Goal: Task Accomplishment & Management: Use online tool/utility

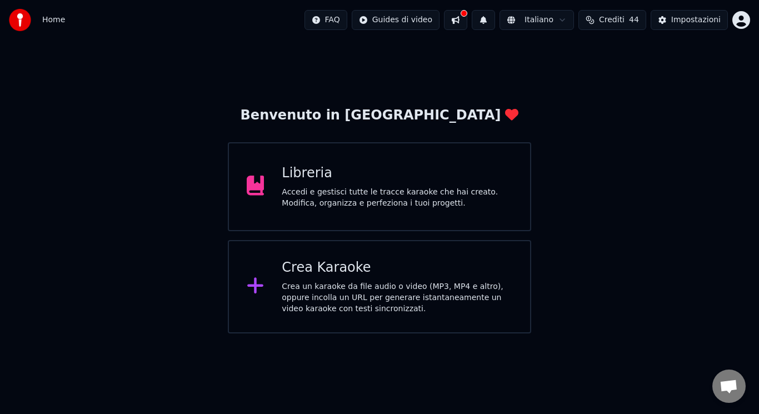
click at [285, 312] on div "Crea un karaoke da file audio o video (MP3, MP4 e altro), oppure incolla un URL…" at bounding box center [397, 297] width 231 height 33
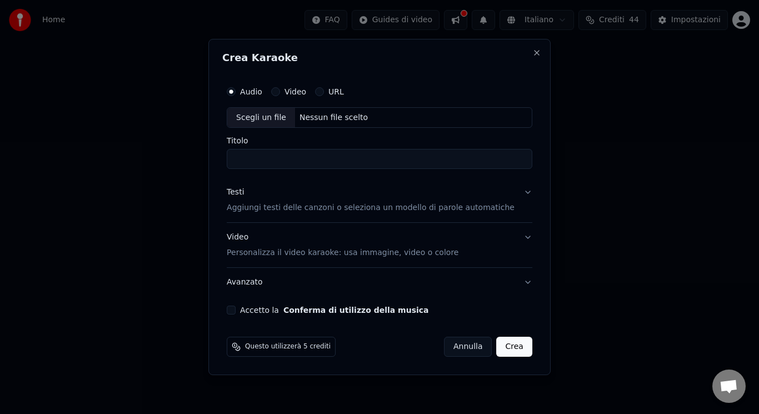
click at [236, 313] on button "Accetto la Conferma di utilizzo della musica" at bounding box center [231, 310] width 9 height 9
click at [266, 116] on div "Scegli un file" at bounding box center [261, 118] width 68 height 20
drag, startPoint x: 399, startPoint y: 162, endPoint x: 251, endPoint y: 158, distance: 148.9
click at [251, 158] on input "**********" at bounding box center [380, 159] width 306 height 20
type input "**********"
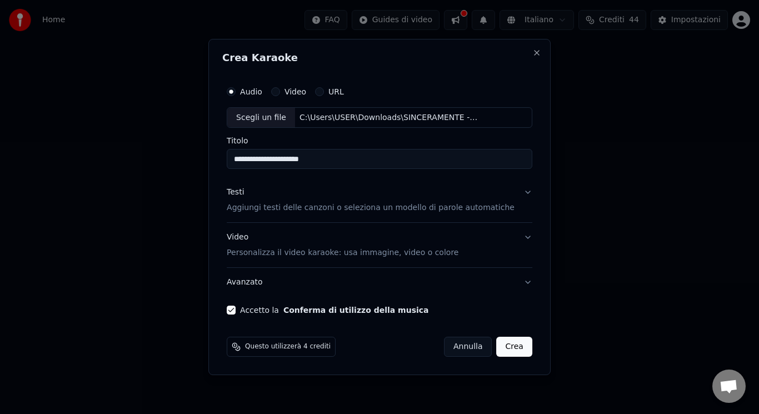
click at [280, 257] on p "Personalizza il video karaoke: usa immagine, video o colore" at bounding box center [343, 252] width 232 height 11
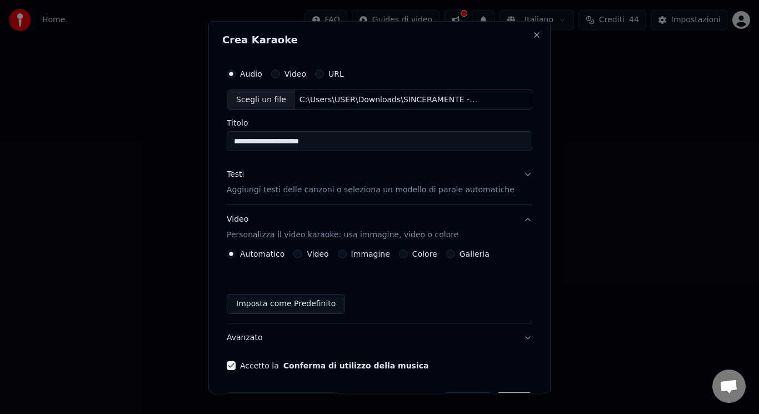
click at [300, 254] on button "Video" at bounding box center [297, 253] width 9 height 9
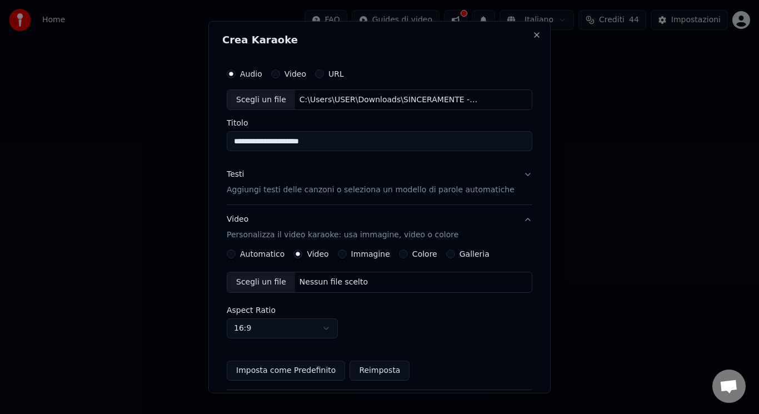
click at [300, 254] on button "Video" at bounding box center [297, 253] width 9 height 9
click at [259, 290] on div "Scegli un file" at bounding box center [261, 282] width 68 height 20
click at [336, 193] on p "Aggiungi testi delle canzoni o seleziona un modello di parole automatiche" at bounding box center [371, 189] width 288 height 11
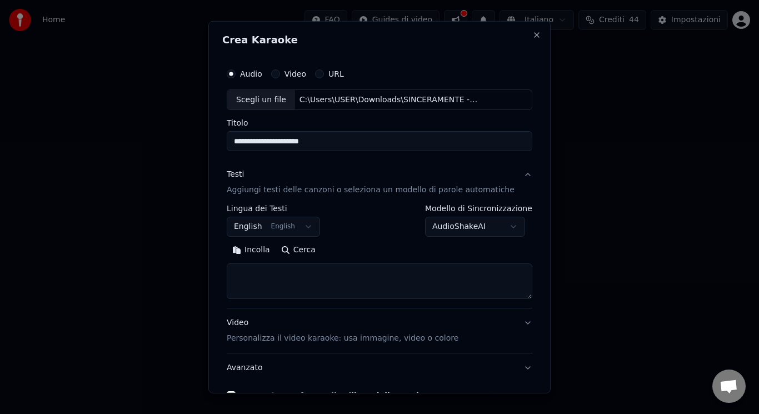
click at [289, 230] on button "English English" at bounding box center [273, 227] width 93 height 20
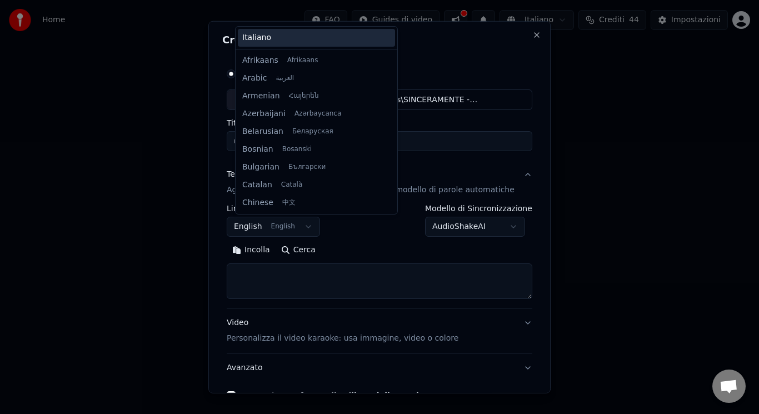
scroll to position [89, 0]
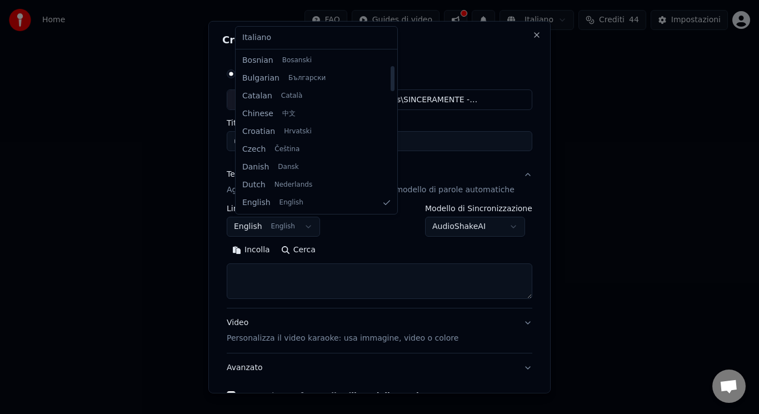
select select "**"
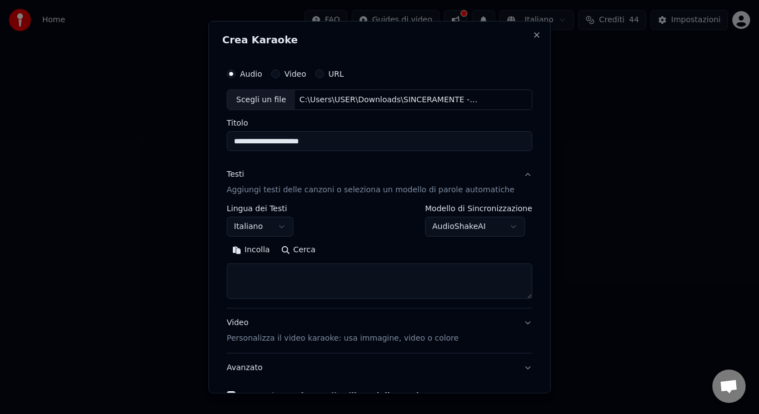
click at [268, 278] on textarea at bounding box center [380, 281] width 306 height 36
click at [259, 252] on button "Incolla" at bounding box center [251, 250] width 49 height 18
click at [348, 247] on button "Espandi" at bounding box center [356, 250] width 54 height 18
click at [242, 273] on textarea at bounding box center [366, 281] width 279 height 36
click at [295, 275] on textarea at bounding box center [366, 281] width 279 height 36
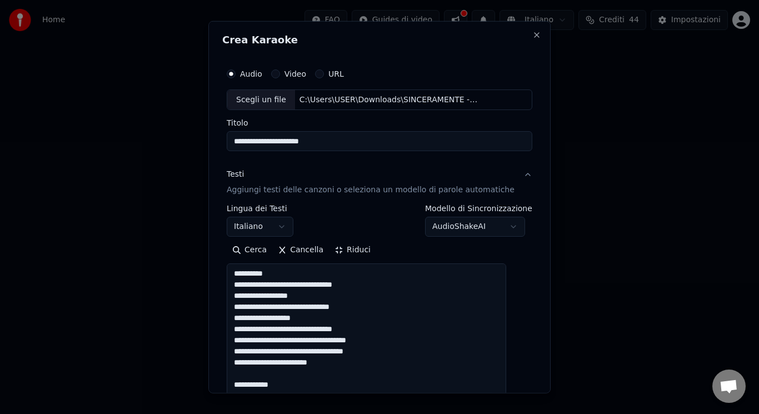
drag, startPoint x: 295, startPoint y: 275, endPoint x: 234, endPoint y: 275, distance: 61.1
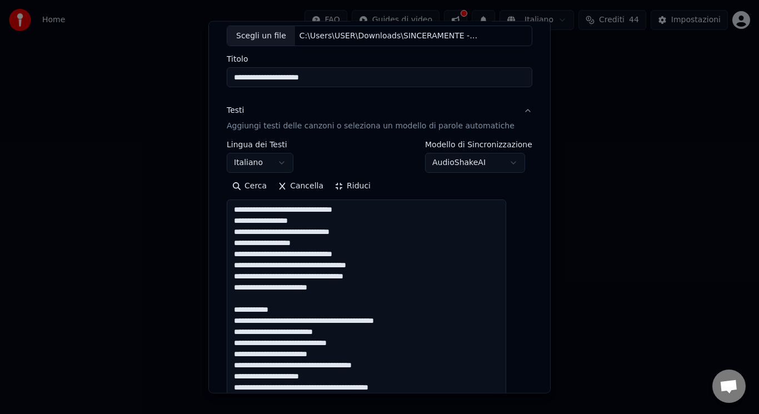
scroll to position [75, 0]
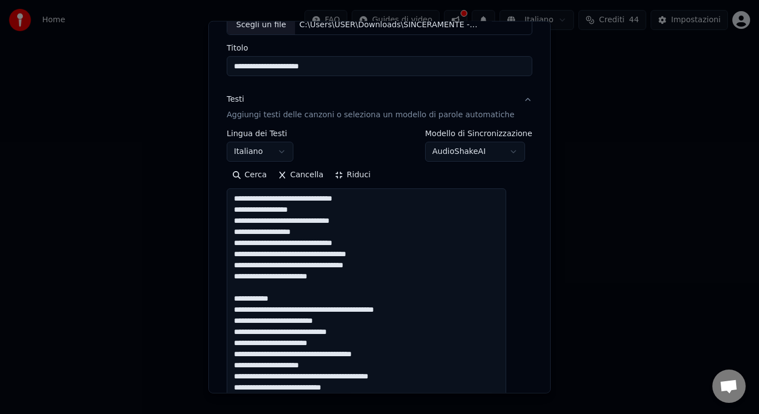
drag, startPoint x: 321, startPoint y: 295, endPoint x: 272, endPoint y: 287, distance: 49.0
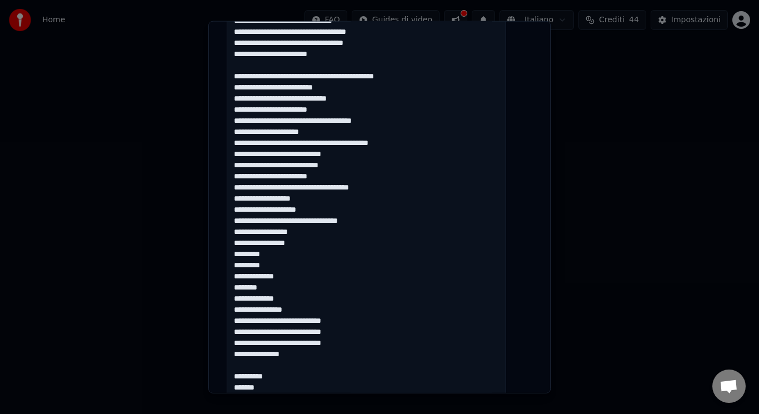
scroll to position [308, 0]
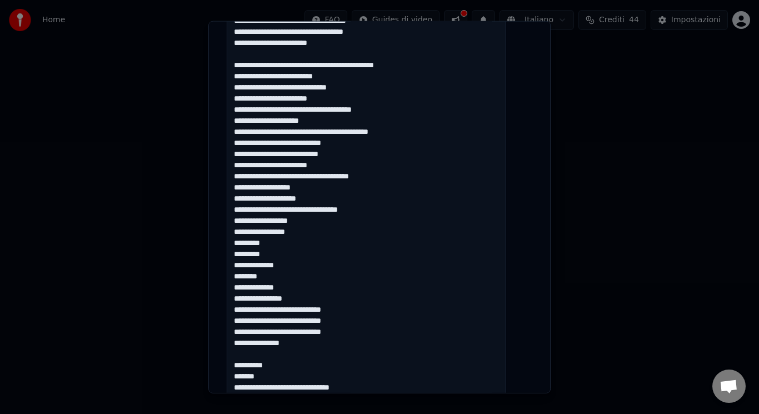
drag, startPoint x: 239, startPoint y: 200, endPoint x: 319, endPoint y: 296, distance: 125.0
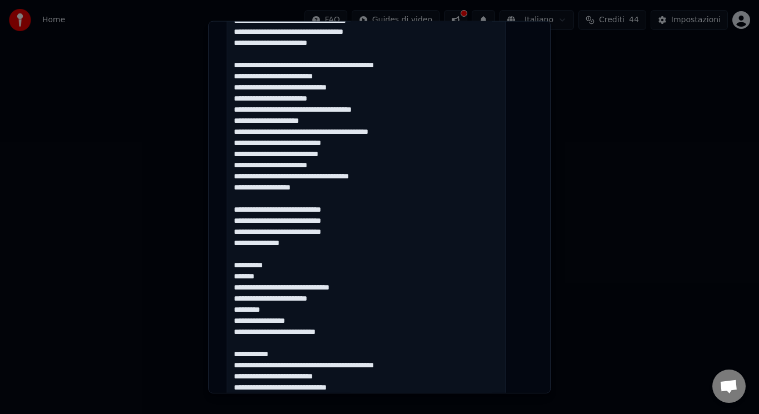
drag, startPoint x: 371, startPoint y: 231, endPoint x: 293, endPoint y: 229, distance: 77.8
drag, startPoint x: 368, startPoint y: 218, endPoint x: 293, endPoint y: 220, distance: 75.6
drag, startPoint x: 360, startPoint y: 208, endPoint x: 288, endPoint y: 212, distance: 71.8
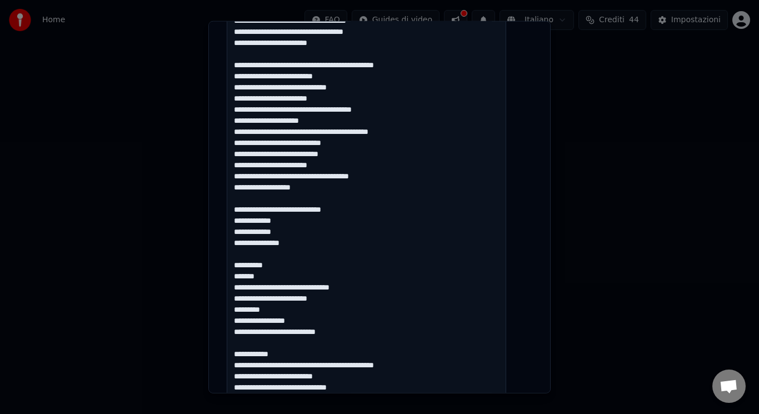
drag, startPoint x: 287, startPoint y: 267, endPoint x: 265, endPoint y: 257, distance: 24.6
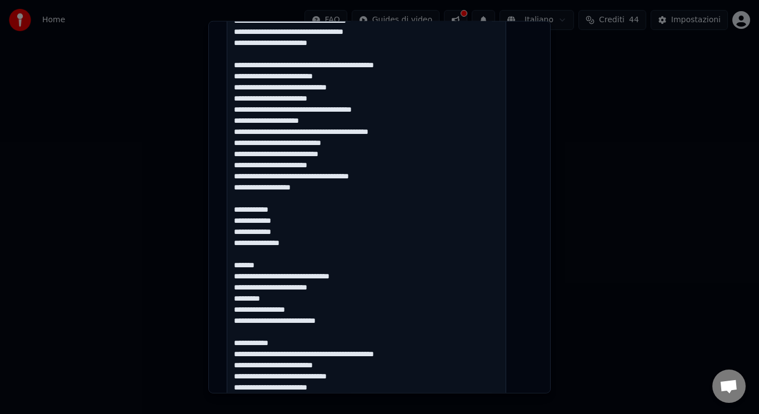
drag, startPoint x: 285, startPoint y: 343, endPoint x: 264, endPoint y: 336, distance: 22.5
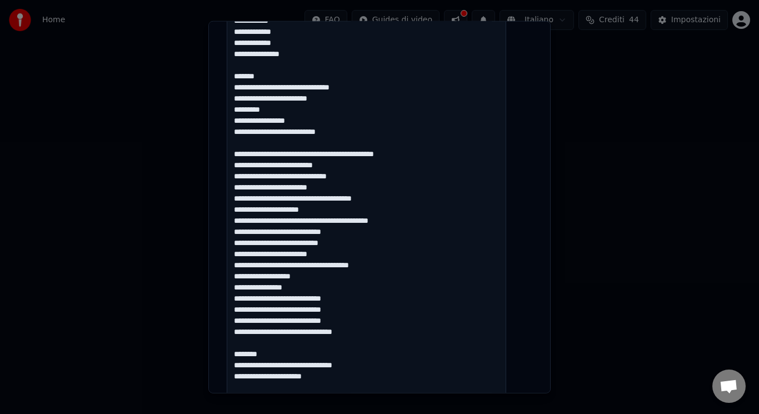
scroll to position [508, 0]
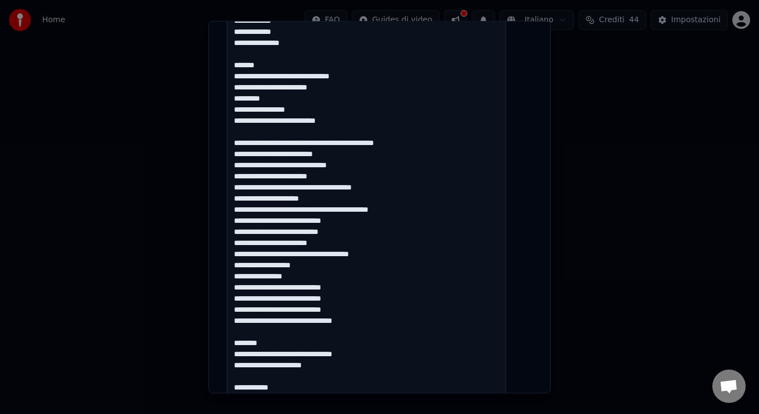
drag, startPoint x: 306, startPoint y: 279, endPoint x: 239, endPoint y: 279, distance: 67.2
click at [239, 279] on textarea at bounding box center [366, 270] width 279 height 1031
drag, startPoint x: 356, startPoint y: 291, endPoint x: 291, endPoint y: 293, distance: 65.6
click at [291, 293] on textarea at bounding box center [366, 270] width 279 height 1031
drag, startPoint x: 367, startPoint y: 302, endPoint x: 292, endPoint y: 301, distance: 74.4
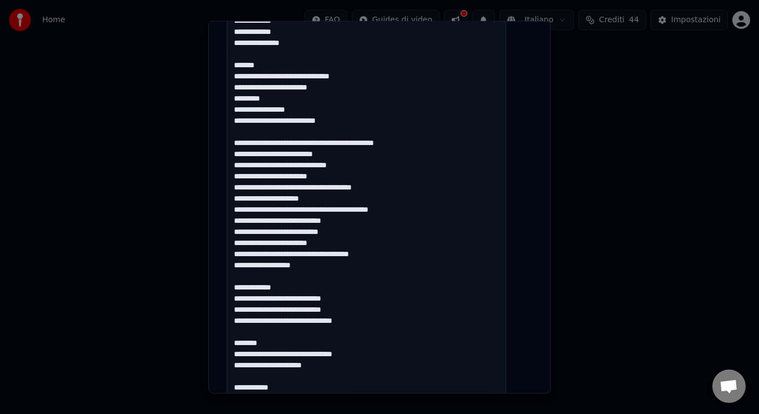
click at [292, 301] on textarea at bounding box center [366, 270] width 279 height 1031
drag, startPoint x: 360, startPoint y: 311, endPoint x: 291, endPoint y: 309, distance: 69.5
click at [291, 309] on textarea at bounding box center [366, 270] width 279 height 1031
drag, startPoint x: 372, startPoint y: 323, endPoint x: 306, endPoint y: 326, distance: 66.1
click at [306, 326] on textarea at bounding box center [366, 270] width 279 height 1031
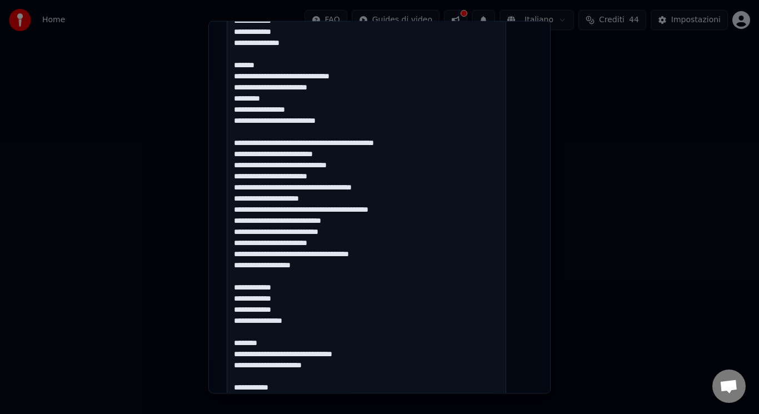
drag, startPoint x: 272, startPoint y: 342, endPoint x: 256, endPoint y: 334, distance: 18.6
click at [256, 334] on textarea at bounding box center [366, 270] width 279 height 1031
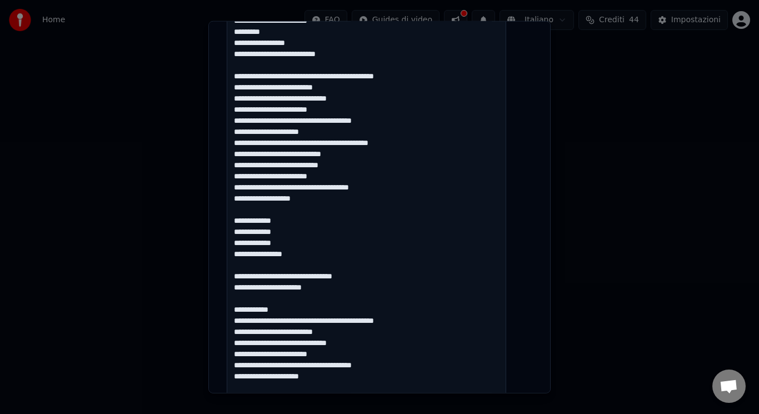
scroll to position [642, 0]
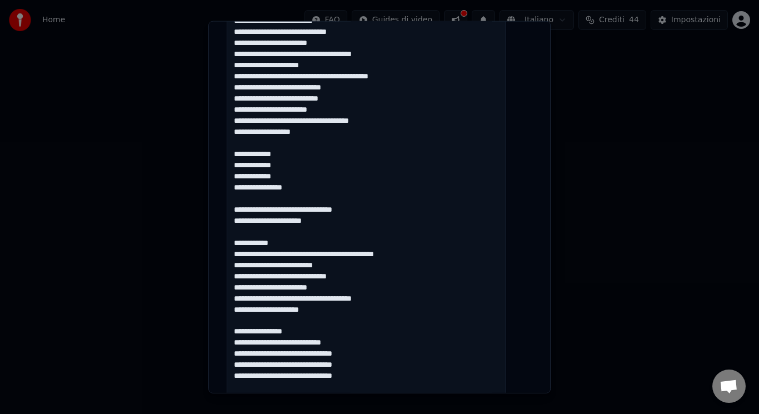
drag, startPoint x: 313, startPoint y: 242, endPoint x: 254, endPoint y: 233, distance: 60.1
click at [254, 233] on textarea at bounding box center [366, 137] width 279 height 1031
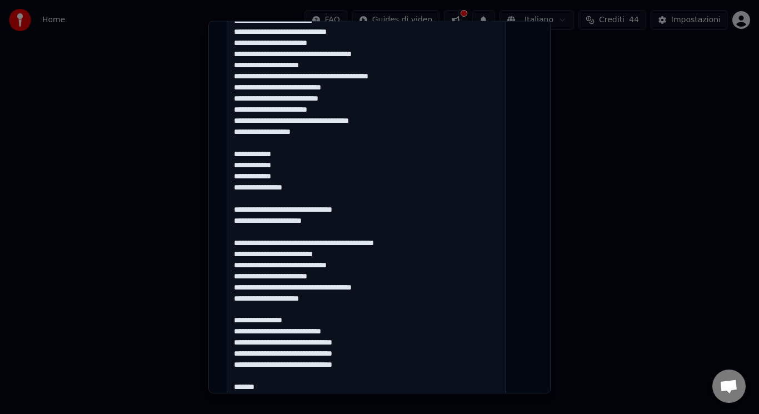
drag, startPoint x: 309, startPoint y: 323, endPoint x: 254, endPoint y: 311, distance: 57.0
click at [254, 311] on textarea at bounding box center [366, 137] width 279 height 1031
drag, startPoint x: 355, startPoint y: 324, endPoint x: 290, endPoint y: 324, distance: 65.0
click at [290, 324] on textarea at bounding box center [366, 137] width 279 height 1031
drag, startPoint x: 379, startPoint y: 334, endPoint x: 306, endPoint y: 333, distance: 73.3
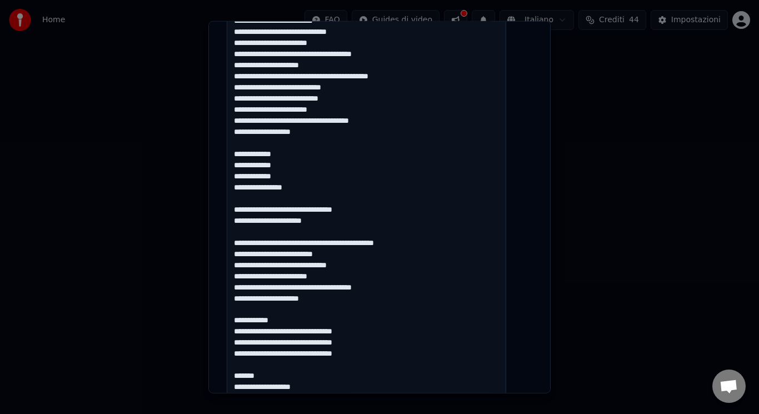
click at [306, 333] on textarea at bounding box center [366, 137] width 279 height 1031
drag, startPoint x: 372, startPoint y: 342, endPoint x: 303, endPoint y: 345, distance: 69.5
click at [303, 345] on textarea at bounding box center [366, 137] width 279 height 1031
drag, startPoint x: 370, startPoint y: 352, endPoint x: 304, endPoint y: 352, distance: 66.1
click at [304, 352] on textarea at bounding box center [366, 137] width 279 height 1031
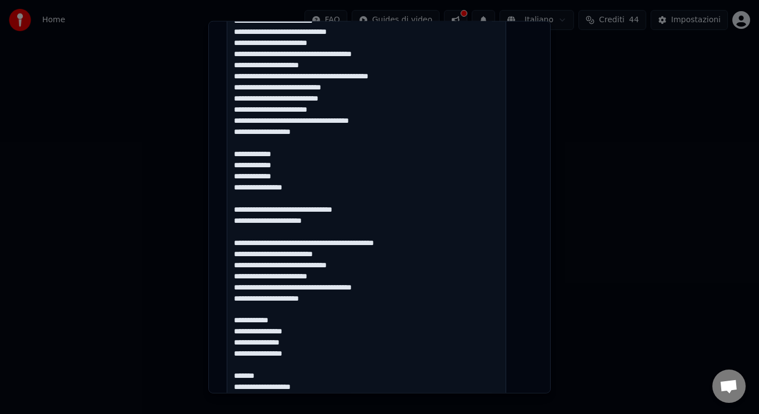
drag, startPoint x: 285, startPoint y: 381, endPoint x: 256, endPoint y: 366, distance: 32.5
click at [256, 366] on textarea at bounding box center [366, 137] width 279 height 1031
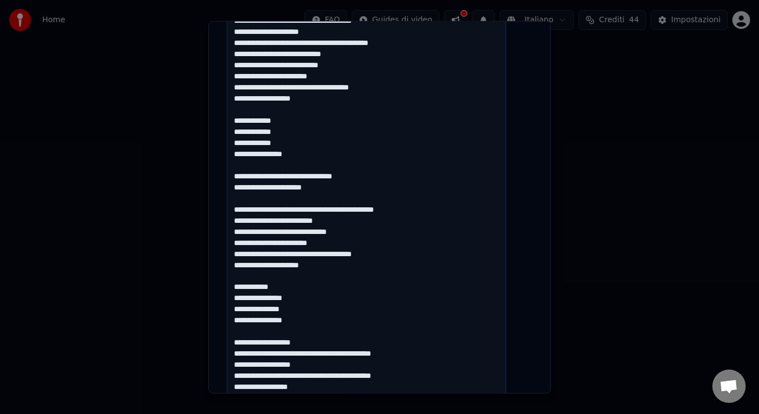
scroll to position [708, 0]
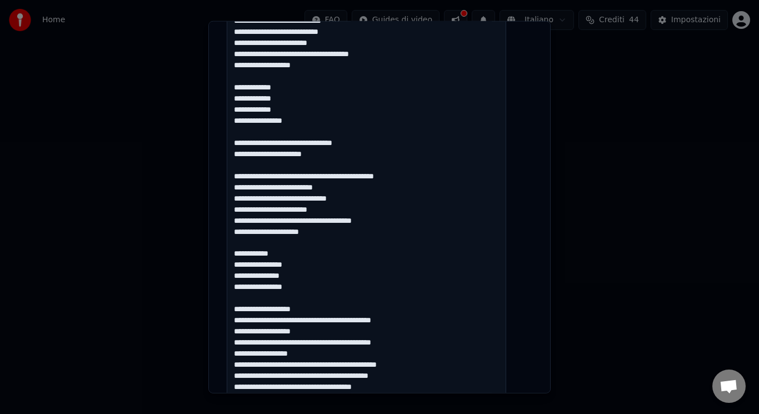
drag, startPoint x: 419, startPoint y: 379, endPoint x: 350, endPoint y: 378, distance: 69.5
click at [350, 378] on textarea at bounding box center [366, 70] width 279 height 1031
drag, startPoint x: 446, startPoint y: 366, endPoint x: 367, endPoint y: 367, distance: 79.5
click at [367, 367] on textarea at bounding box center [366, 70] width 279 height 1031
drag, startPoint x: 436, startPoint y: 339, endPoint x: 363, endPoint y: 339, distance: 72.2
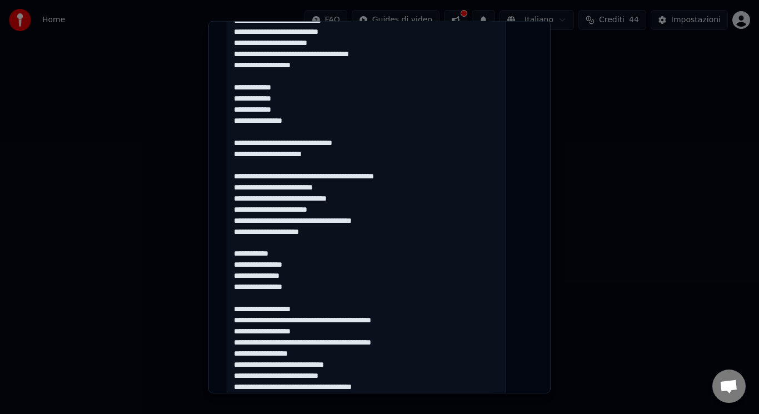
click at [363, 339] on textarea at bounding box center [366, 70] width 279 height 1031
drag, startPoint x: 429, startPoint y: 319, endPoint x: 362, endPoint y: 321, distance: 67.8
click at [362, 321] on textarea at bounding box center [366, 70] width 279 height 1031
type textarea "**********"
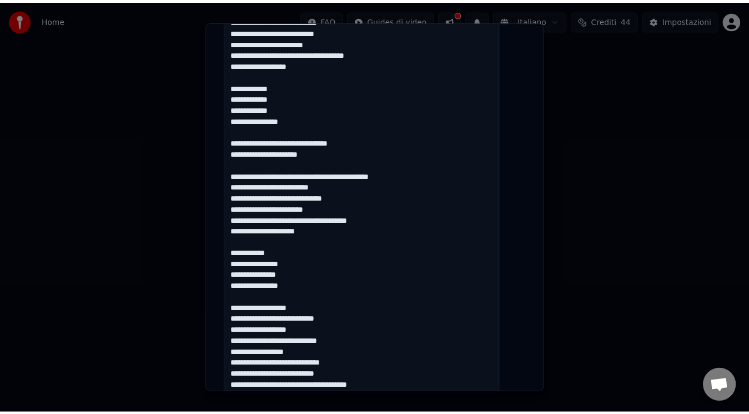
scroll to position [1062, 0]
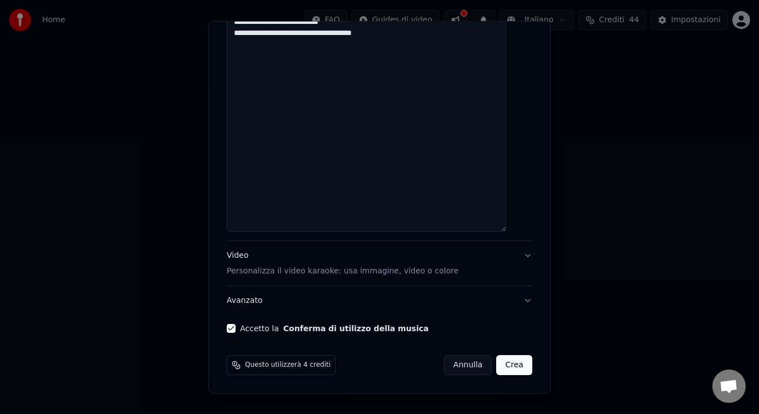
click at [504, 366] on button "Crea" at bounding box center [515, 365] width 36 height 20
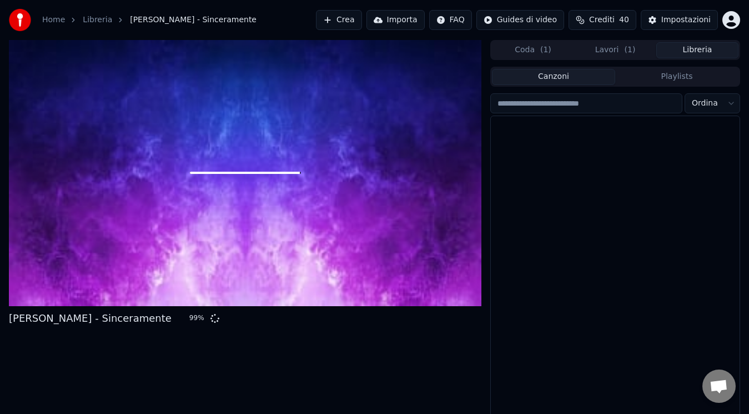
click at [718, 54] on button "Libreria" at bounding box center [698, 50] width 82 height 16
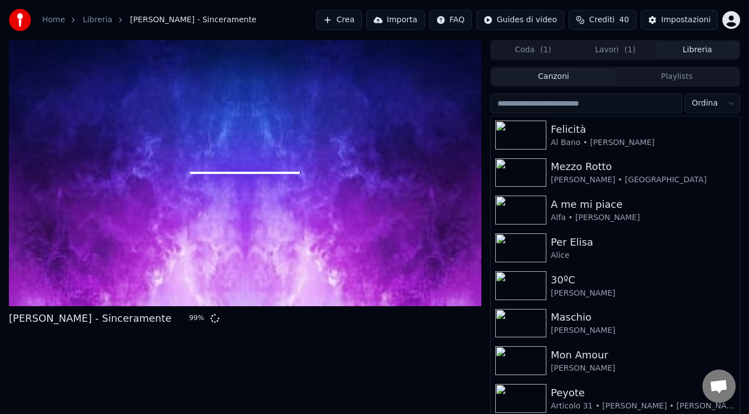
scroll to position [46, 0]
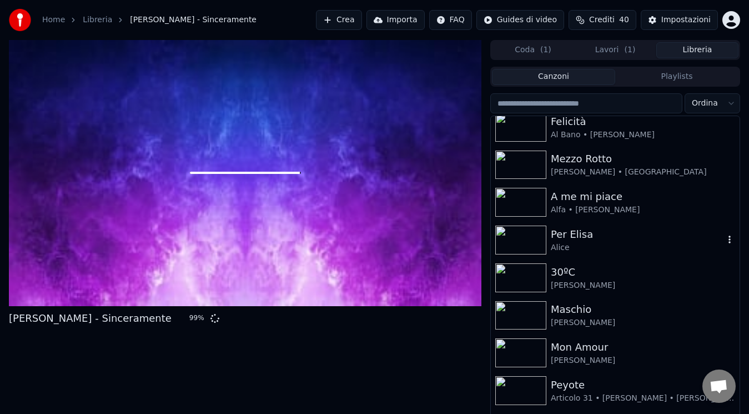
click at [631, 228] on div "Per Elisa" at bounding box center [637, 235] width 173 height 16
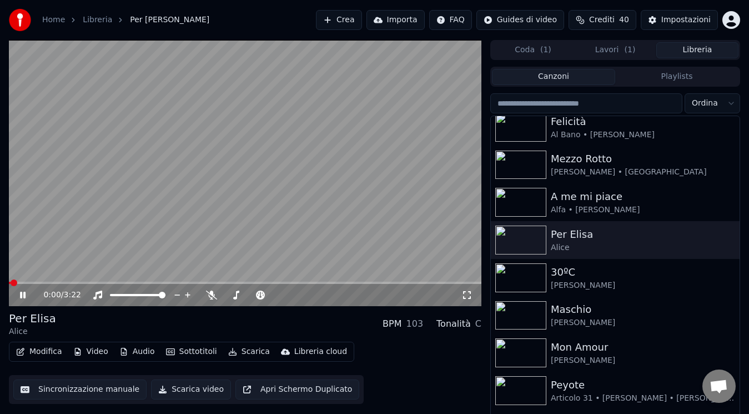
click at [25, 297] on icon at bounding box center [23, 295] width 6 height 7
click at [9, 285] on span at bounding box center [12, 282] width 7 height 7
click at [28, 293] on icon at bounding box center [31, 295] width 26 height 9
click at [325, 296] on icon at bounding box center [326, 294] width 11 height 11
click at [212, 297] on icon at bounding box center [211, 295] width 11 height 9
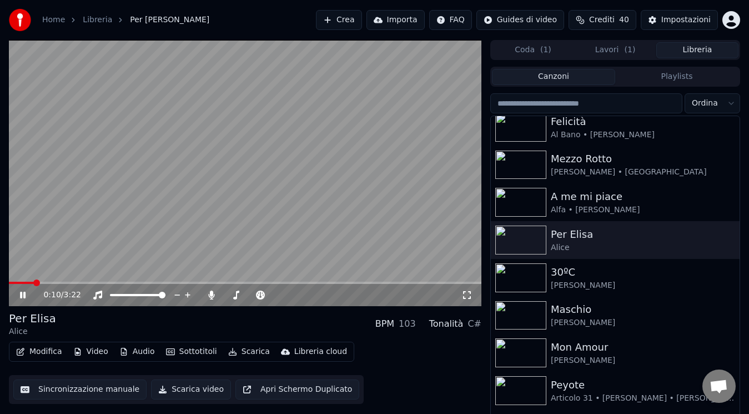
click at [32, 283] on div "0:10 / 3:22" at bounding box center [245, 173] width 473 height 266
click at [9, 284] on span at bounding box center [20, 283] width 23 height 2
click at [25, 296] on icon at bounding box center [22, 295] width 7 height 8
click at [468, 297] on icon at bounding box center [467, 295] width 11 height 9
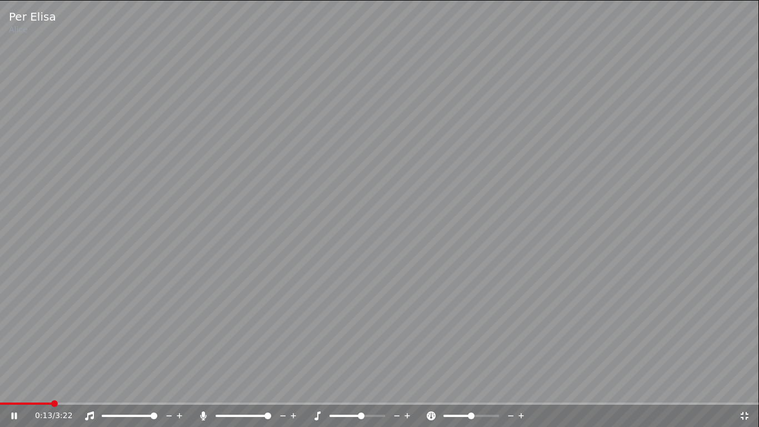
click at [203, 413] on icon at bounding box center [204, 415] width 6 height 9
click at [204, 413] on icon at bounding box center [203, 415] width 11 height 9
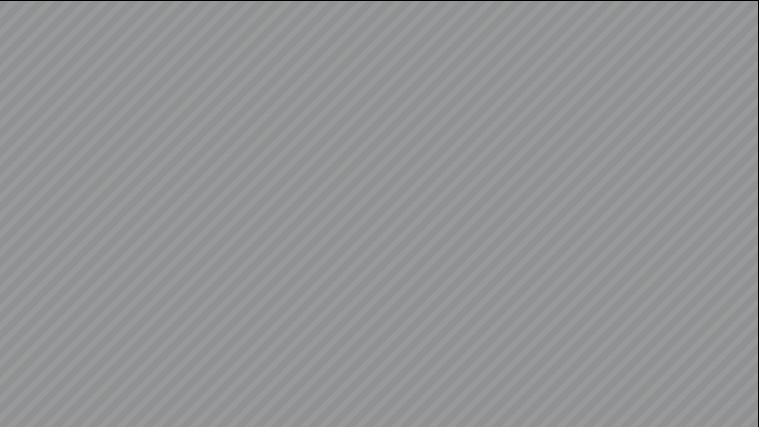
click at [204, 413] on video at bounding box center [379, 213] width 759 height 427
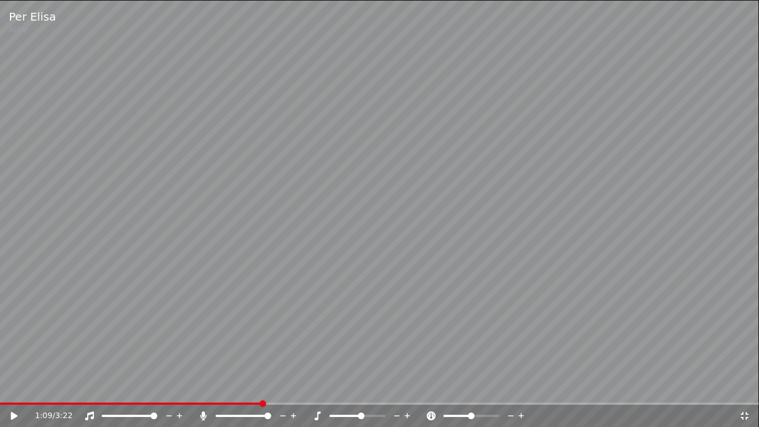
click at [206, 413] on icon at bounding box center [204, 415] width 6 height 9
drag, startPoint x: 4, startPoint y: 415, endPoint x: 10, endPoint y: 416, distance: 6.2
click at [10, 413] on div "1:09 / 3:22" at bounding box center [379, 415] width 759 height 22
click at [10, 413] on icon at bounding box center [22, 415] width 26 height 9
click at [397, 413] on icon at bounding box center [397, 415] width 6 height 1
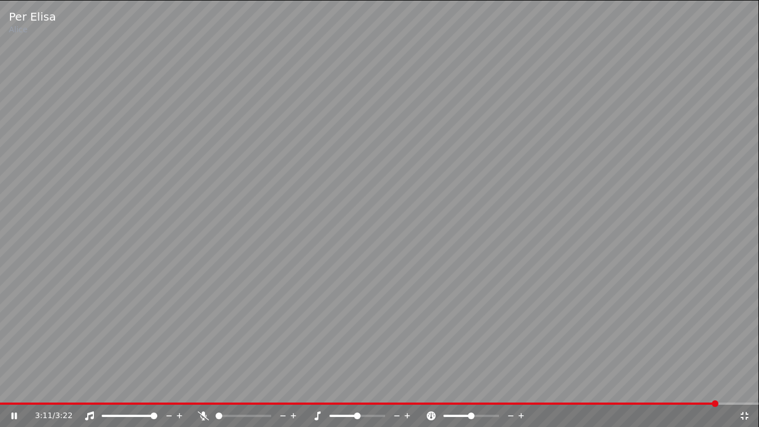
drag, startPoint x: 387, startPoint y: 257, endPoint x: 394, endPoint y: 227, distance: 30.9
click at [394, 227] on video at bounding box center [379, 213] width 759 height 427
click at [746, 413] on icon at bounding box center [745, 416] width 8 height 8
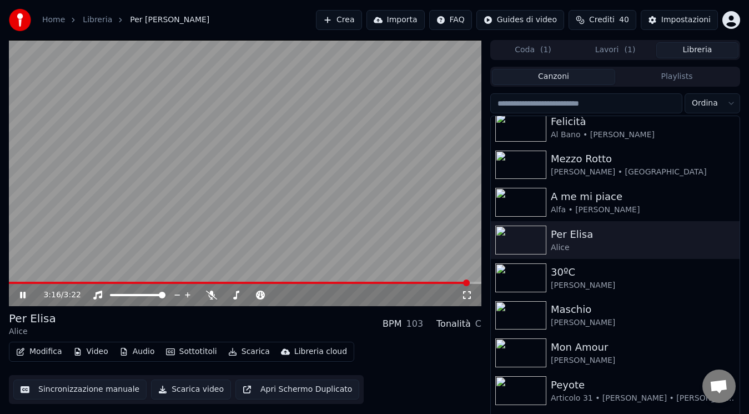
click at [624, 51] on button "Lavori ( 1 )" at bounding box center [615, 50] width 82 height 16
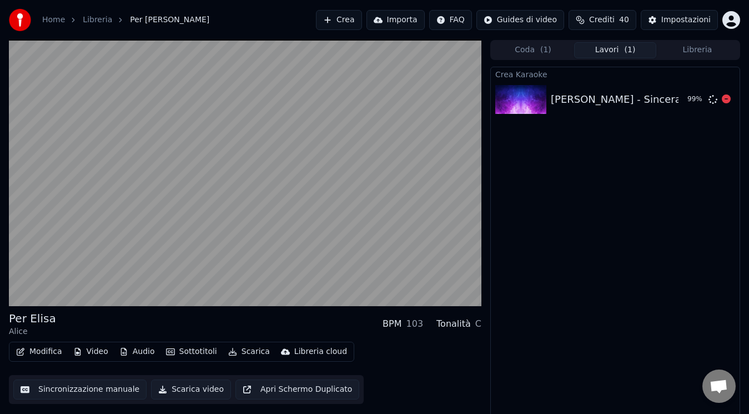
click at [647, 94] on div "[PERSON_NAME] - Sinceramente" at bounding box center [632, 100] width 163 height 16
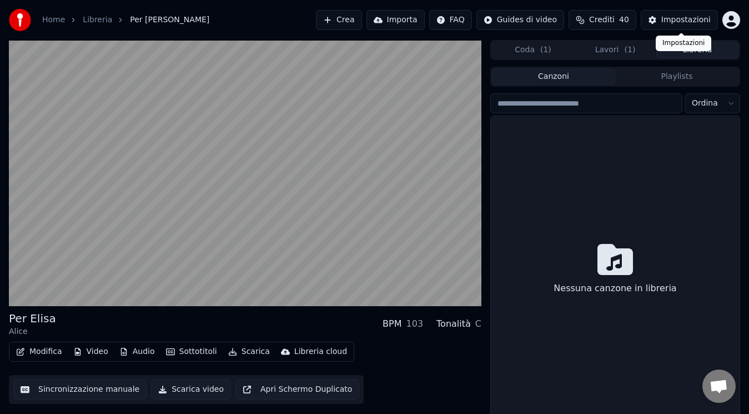
click at [714, 49] on button "Libreria" at bounding box center [698, 50] width 82 height 16
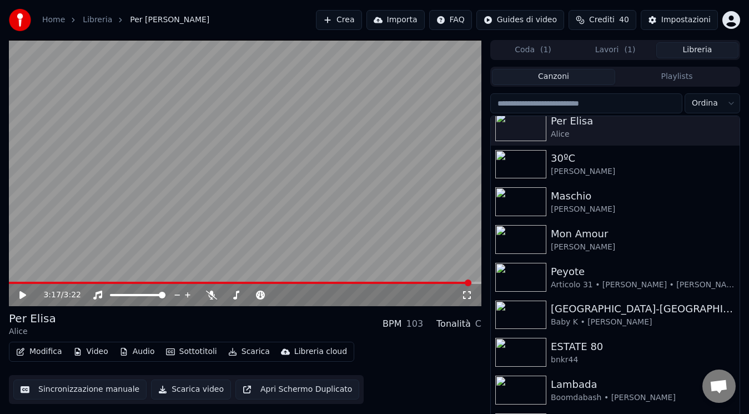
scroll to position [177, 0]
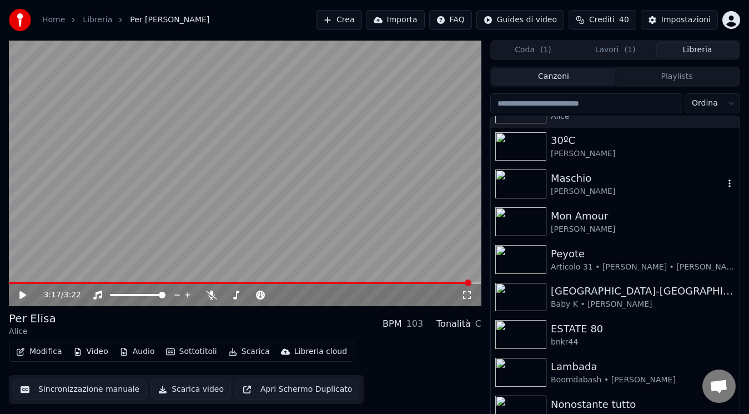
click at [637, 174] on div "Maschio" at bounding box center [637, 179] width 173 height 16
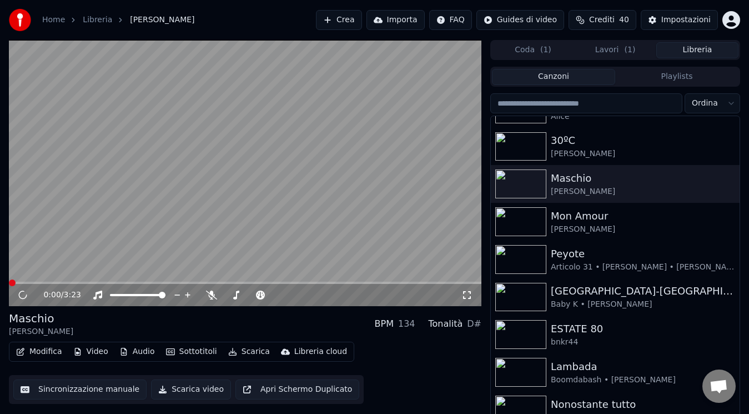
click at [468, 292] on icon at bounding box center [467, 295] width 11 height 9
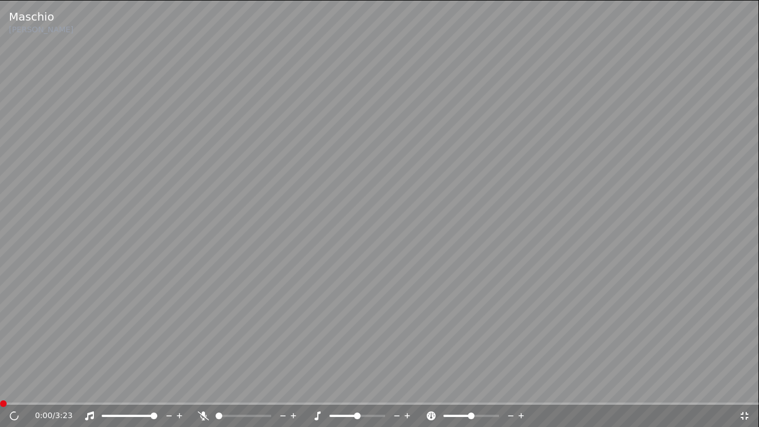
click at [202, 413] on icon at bounding box center [203, 415] width 11 height 9
click at [88, 413] on icon at bounding box center [89, 415] width 9 height 9
click at [88, 413] on icon at bounding box center [89, 415] width 11 height 9
click at [0, 404] on span at bounding box center [0, 403] width 0 height 2
click at [90, 413] on icon at bounding box center [89, 415] width 11 height 9
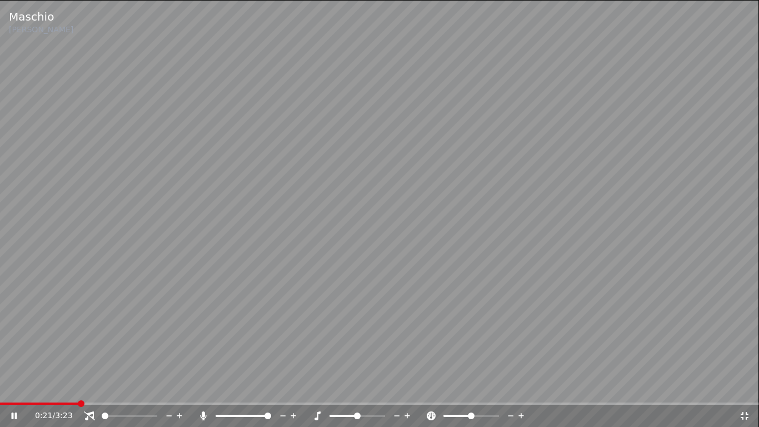
click at [89, 413] on icon at bounding box center [89, 415] width 11 height 9
click at [88, 413] on icon at bounding box center [89, 415] width 9 height 9
click at [88, 413] on icon at bounding box center [89, 415] width 11 height 9
click at [88, 413] on icon at bounding box center [89, 415] width 9 height 9
click at [92, 413] on icon at bounding box center [89, 415] width 11 height 9
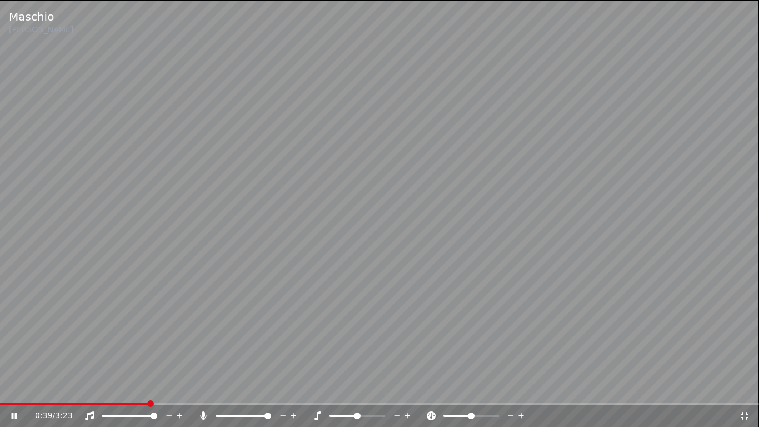
click at [122, 402] on video at bounding box center [379, 213] width 759 height 427
click at [122, 404] on span at bounding box center [74, 403] width 149 height 2
click at [16, 413] on icon at bounding box center [14, 416] width 7 height 8
click at [92, 413] on icon at bounding box center [89, 415] width 9 height 9
click at [91, 413] on icon at bounding box center [89, 415] width 11 height 9
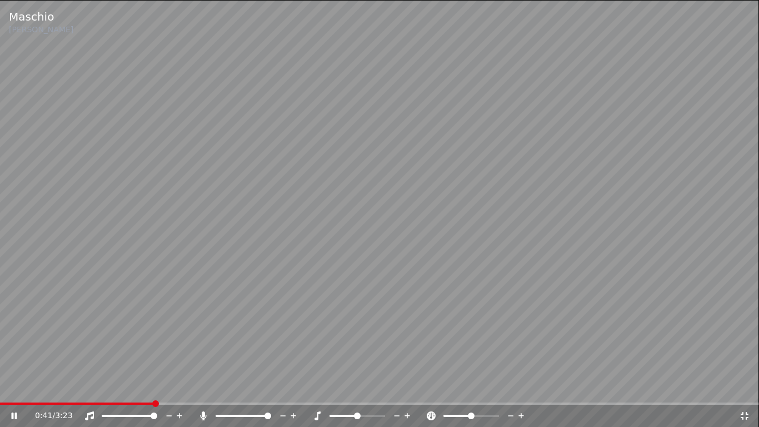
click at [89, 413] on icon at bounding box center [89, 415] width 9 height 9
click at [89, 413] on icon at bounding box center [89, 415] width 11 height 9
click at [89, 413] on icon at bounding box center [89, 415] width 9 height 9
click at [89, 413] on icon at bounding box center [89, 415] width 11 height 9
click at [89, 413] on icon at bounding box center [89, 415] width 9 height 9
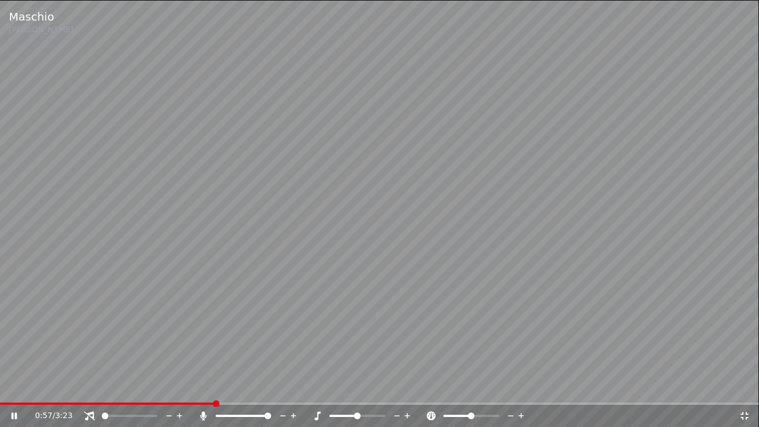
click at [90, 413] on icon at bounding box center [89, 415] width 11 height 9
click at [91, 413] on icon at bounding box center [89, 415] width 9 height 9
click at [89, 413] on icon at bounding box center [89, 415] width 11 height 9
click at [93, 413] on icon at bounding box center [89, 415] width 9 height 9
click at [88, 413] on icon at bounding box center [89, 415] width 11 height 9
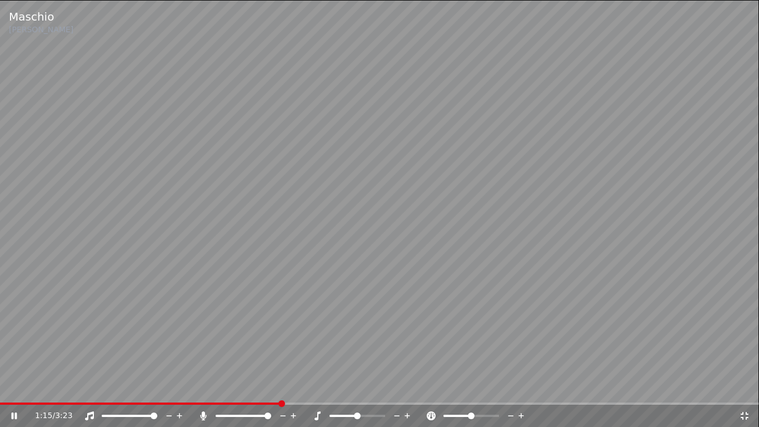
click at [92, 413] on icon at bounding box center [89, 415] width 11 height 9
click at [89, 413] on icon at bounding box center [89, 415] width 11 height 9
click at [89, 413] on icon at bounding box center [89, 415] width 9 height 9
click at [89, 413] on icon at bounding box center [89, 415] width 11 height 9
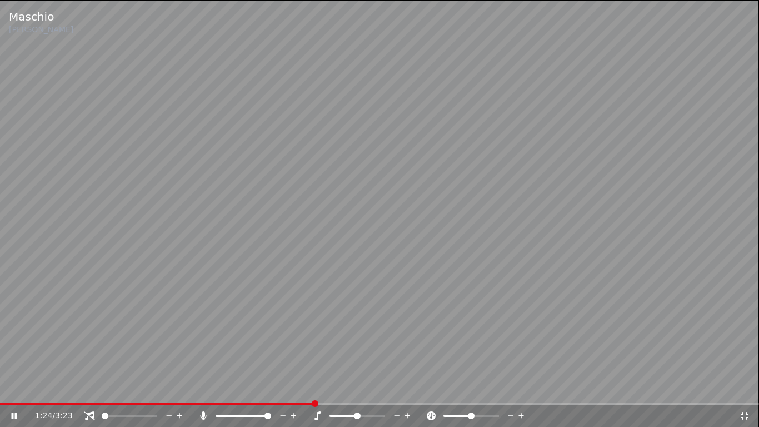
click at [87, 413] on icon at bounding box center [89, 415] width 11 height 9
click at [87, 413] on icon at bounding box center [89, 415] width 9 height 9
click at [88, 413] on icon at bounding box center [89, 415] width 11 height 9
click at [88, 413] on icon at bounding box center [89, 415] width 9 height 9
click at [88, 413] on icon at bounding box center [89, 415] width 11 height 9
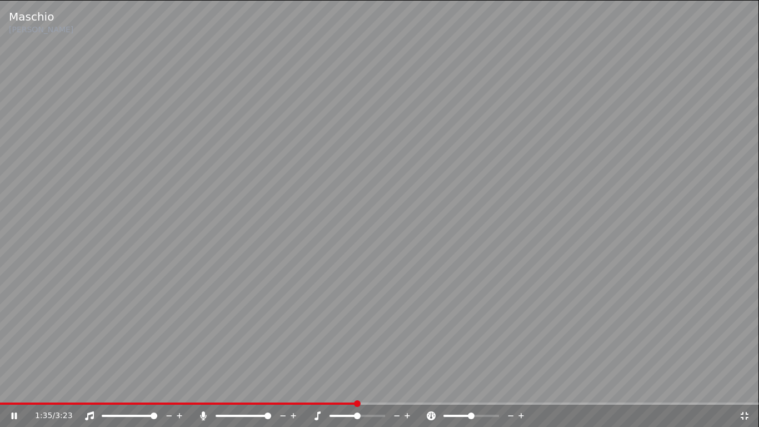
click at [91, 413] on icon at bounding box center [89, 415] width 11 height 9
click at [88, 413] on icon at bounding box center [89, 415] width 11 height 9
click at [92, 413] on icon at bounding box center [89, 415] width 11 height 9
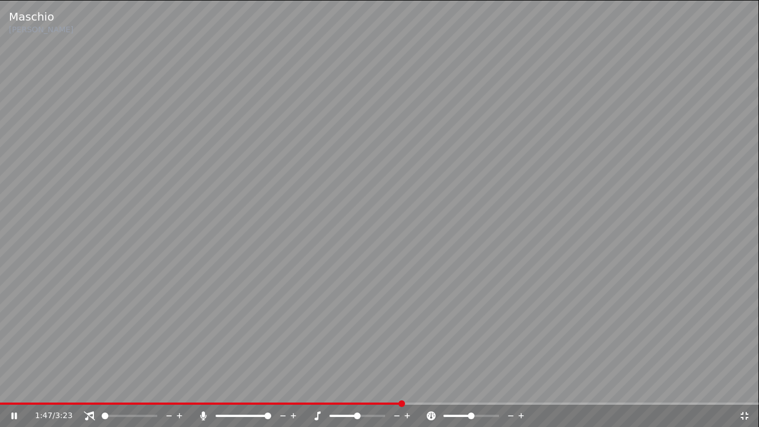
click at [89, 413] on icon at bounding box center [89, 415] width 11 height 9
click at [90, 413] on icon at bounding box center [89, 415] width 11 height 9
click at [89, 413] on icon at bounding box center [89, 415] width 11 height 9
click at [91, 413] on icon at bounding box center [89, 415] width 11 height 9
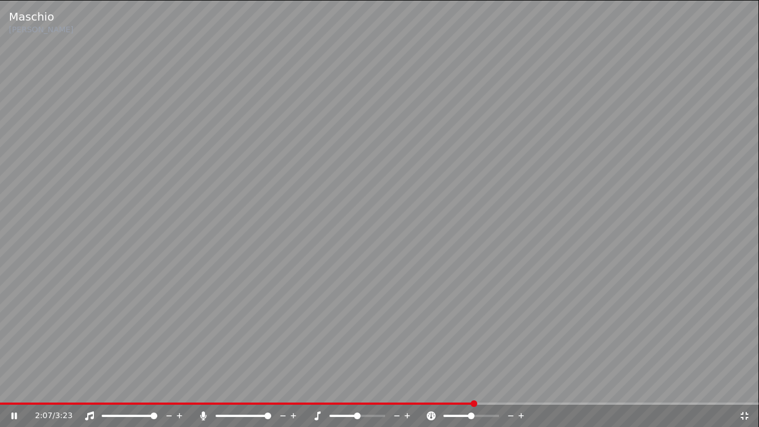
click at [88, 413] on icon at bounding box center [89, 415] width 9 height 9
click at [89, 413] on icon at bounding box center [89, 415] width 11 height 9
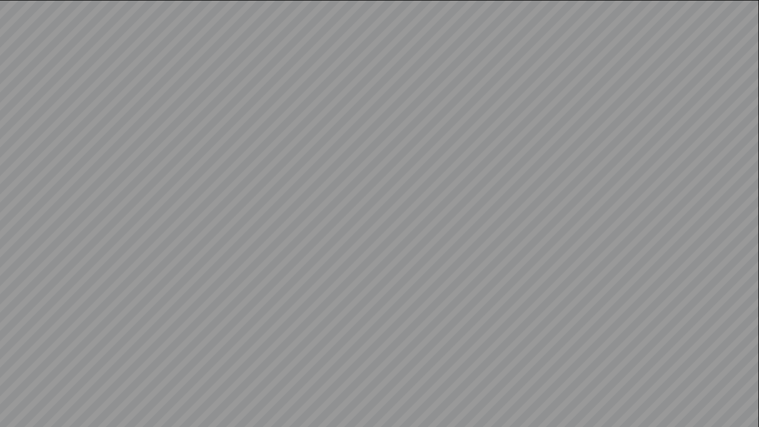
click at [89, 413] on video at bounding box center [379, 213] width 759 height 427
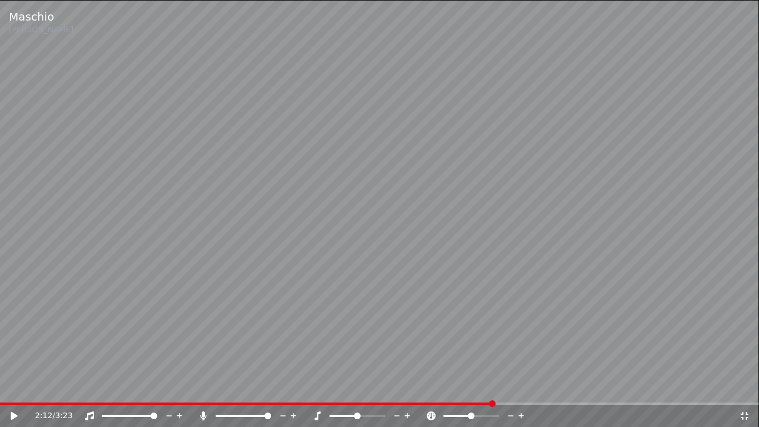
click at [90, 413] on icon at bounding box center [89, 415] width 11 height 9
click at [13, 413] on icon at bounding box center [14, 416] width 7 height 8
click at [89, 413] on icon at bounding box center [89, 415] width 11 height 9
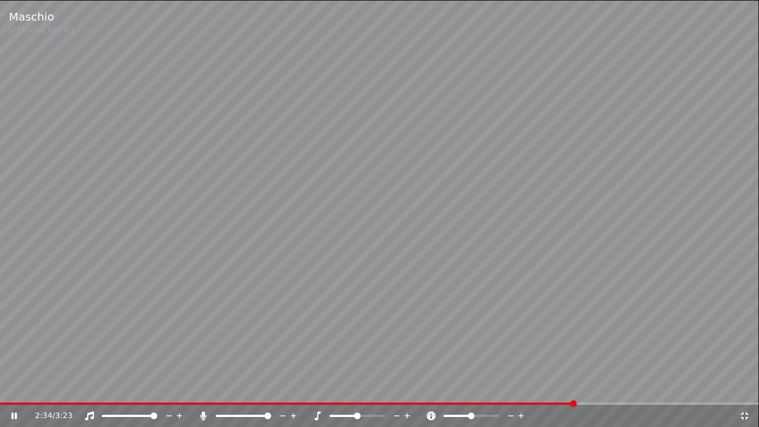
click at [89, 413] on icon at bounding box center [89, 415] width 11 height 9
click at [90, 413] on icon at bounding box center [89, 415] width 11 height 9
click at [88, 412] on icon at bounding box center [89, 415] width 11 height 9
click at [89, 413] on icon at bounding box center [89, 415] width 9 height 9
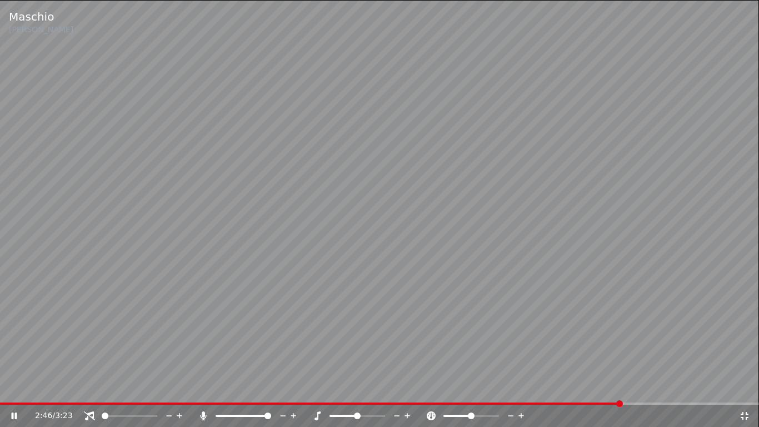
click at [91, 413] on icon at bounding box center [89, 415] width 11 height 9
click at [89, 413] on icon at bounding box center [89, 415] width 9 height 9
click at [89, 413] on icon at bounding box center [89, 415] width 11 height 9
click at [86, 413] on icon at bounding box center [89, 415] width 11 height 9
click at [89, 413] on icon at bounding box center [89, 415] width 11 height 9
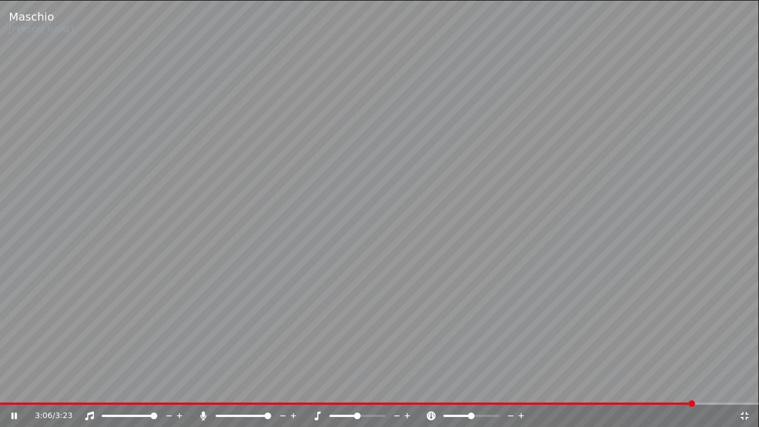
click at [88, 413] on icon at bounding box center [89, 415] width 9 height 9
click at [89, 413] on icon at bounding box center [89, 415] width 11 height 9
click at [91, 413] on icon at bounding box center [89, 415] width 11 height 9
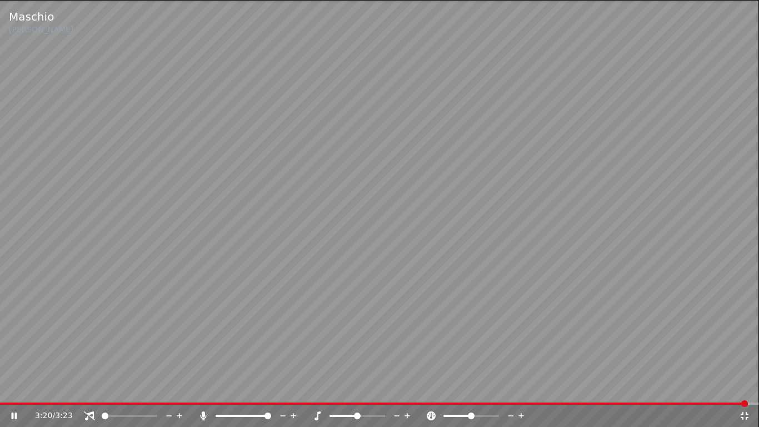
click at [90, 413] on icon at bounding box center [89, 415] width 11 height 9
click at [744, 413] on icon at bounding box center [744, 415] width 11 height 9
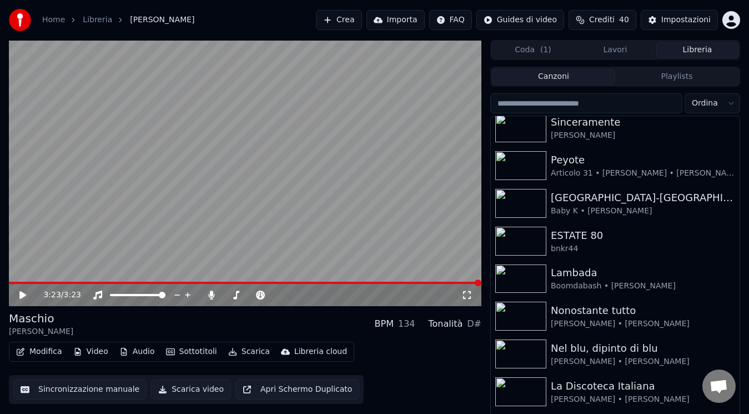
scroll to position [301, 0]
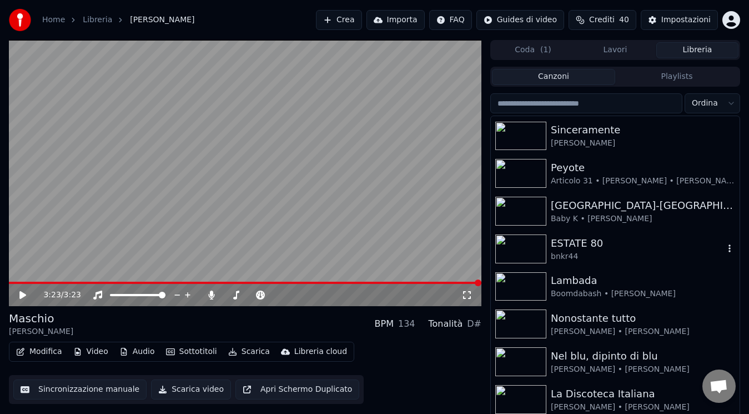
click at [645, 245] on div "ESTATE 80" at bounding box center [637, 244] width 173 height 16
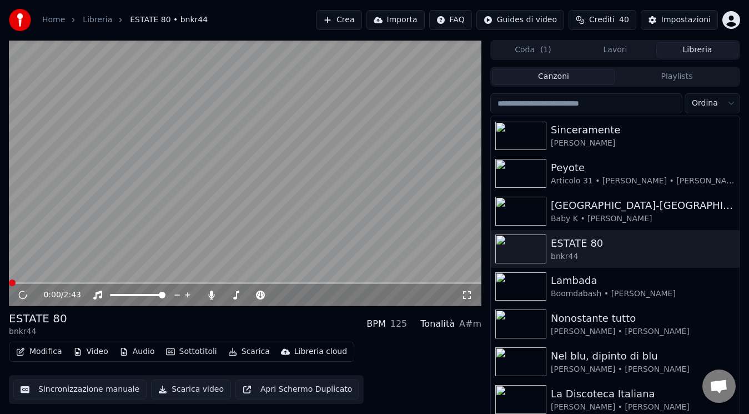
click at [469, 291] on icon at bounding box center [467, 295] width 8 height 8
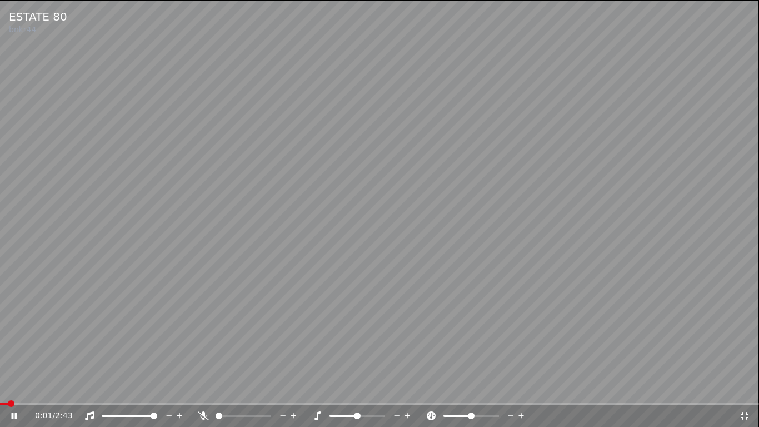
click at [394, 413] on icon at bounding box center [397, 415] width 11 height 11
click at [199, 413] on icon at bounding box center [203, 415] width 11 height 9
click at [0, 403] on span at bounding box center [11, 403] width 23 height 2
click at [203, 413] on icon at bounding box center [203, 415] width 11 height 9
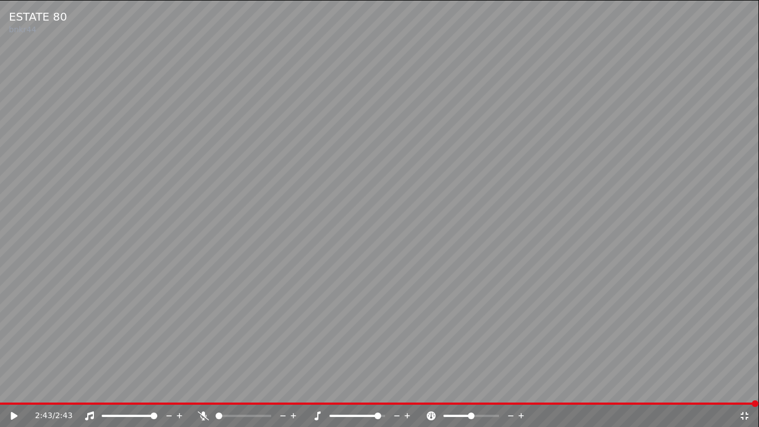
click at [381, 413] on span at bounding box center [357, 415] width 56 height 2
click at [385, 413] on span at bounding box center [357, 415] width 56 height 2
click at [395, 413] on icon at bounding box center [397, 415] width 11 height 11
click at [396, 413] on icon at bounding box center [397, 415] width 6 height 1
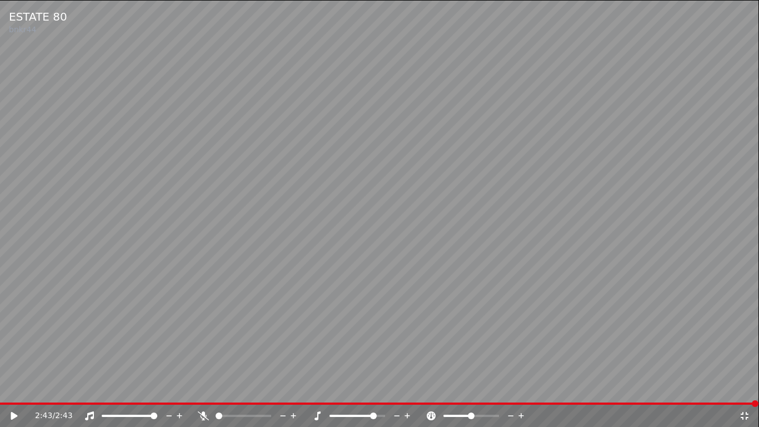
click at [396, 413] on icon at bounding box center [397, 415] width 6 height 1
click at [407, 413] on icon at bounding box center [407, 416] width 6 height 6
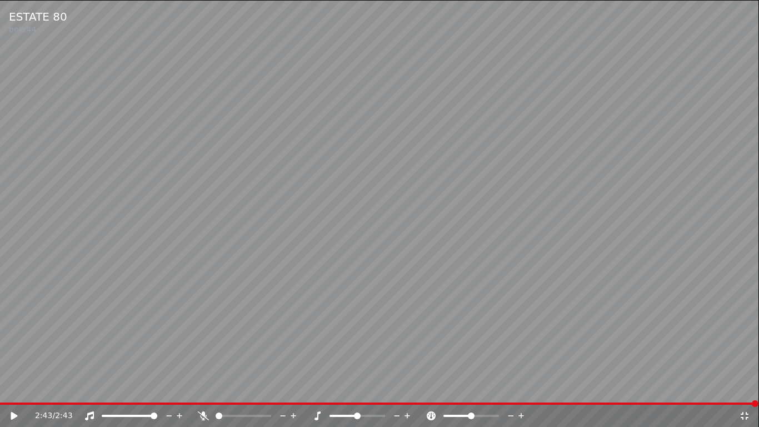
click at [12, 413] on div "2:43 / 2:43" at bounding box center [379, 415] width 759 height 22
click at [12, 413] on icon at bounding box center [14, 416] width 7 height 8
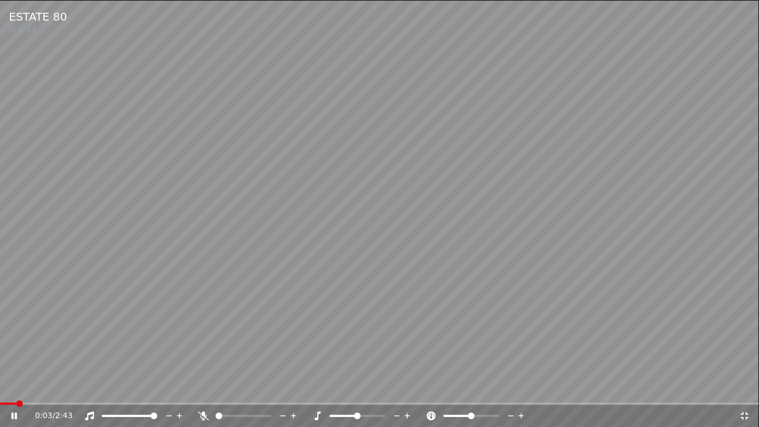
click at [13, 413] on icon at bounding box center [15, 415] width 6 height 7
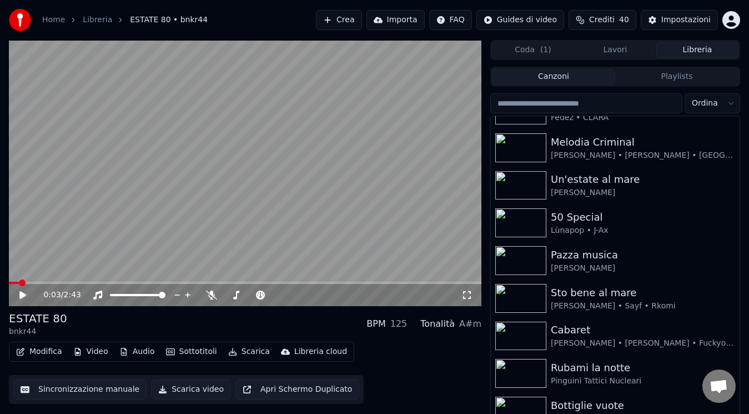
scroll to position [649, 0]
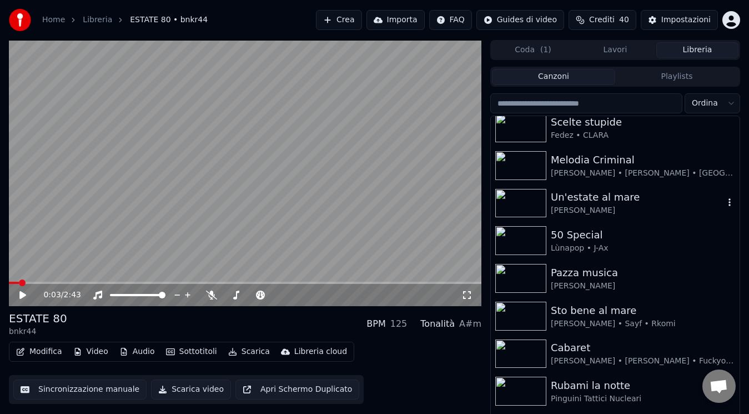
click at [647, 200] on div "Un'estate al mare" at bounding box center [637, 197] width 173 height 16
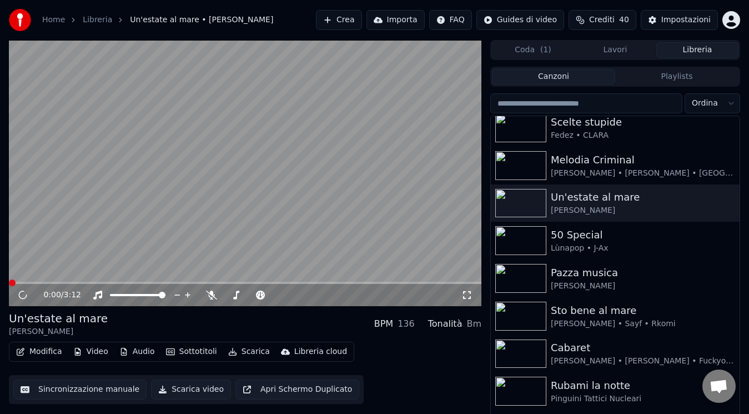
click at [462, 299] on icon at bounding box center [467, 295] width 11 height 9
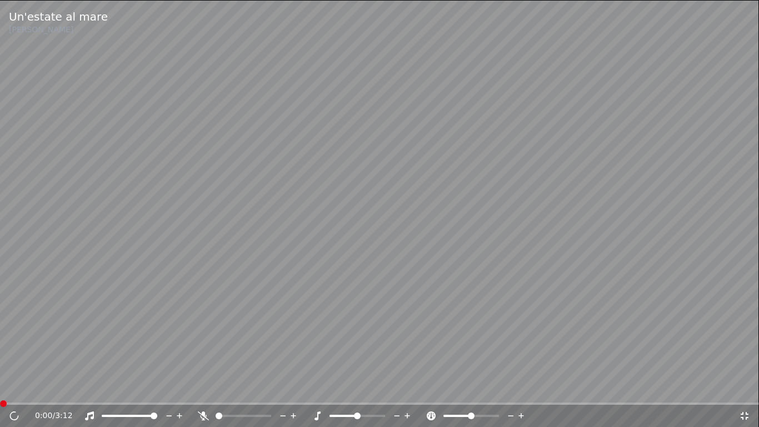
click at [204, 413] on icon at bounding box center [203, 415] width 11 height 9
click at [0, 407] on span at bounding box center [3, 403] width 7 height 7
click at [204, 413] on icon at bounding box center [204, 415] width 6 height 9
click at [204, 413] on icon at bounding box center [203, 415] width 11 height 9
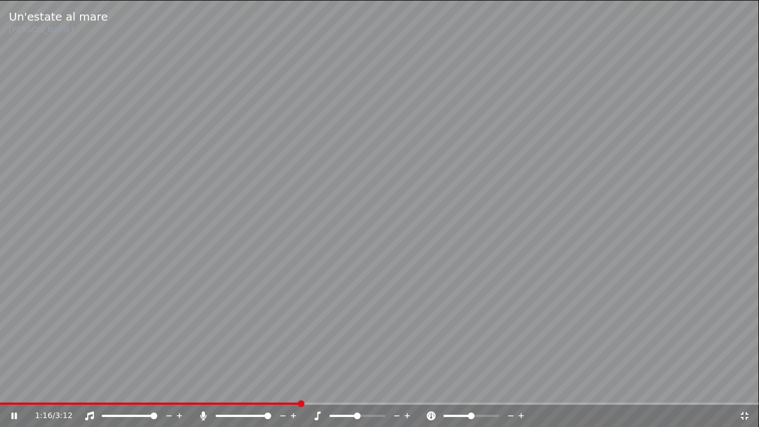
click at [287, 401] on video at bounding box center [379, 213] width 759 height 427
click at [282, 404] on div "1:16 / 3:12" at bounding box center [379, 415] width 759 height 22
click at [280, 402] on span at bounding box center [140, 403] width 280 height 2
click at [8, 413] on div "1:11 / 3:12" at bounding box center [379, 415] width 750 height 11
drag, startPoint x: 6, startPoint y: 413, endPoint x: 12, endPoint y: 415, distance: 6.5
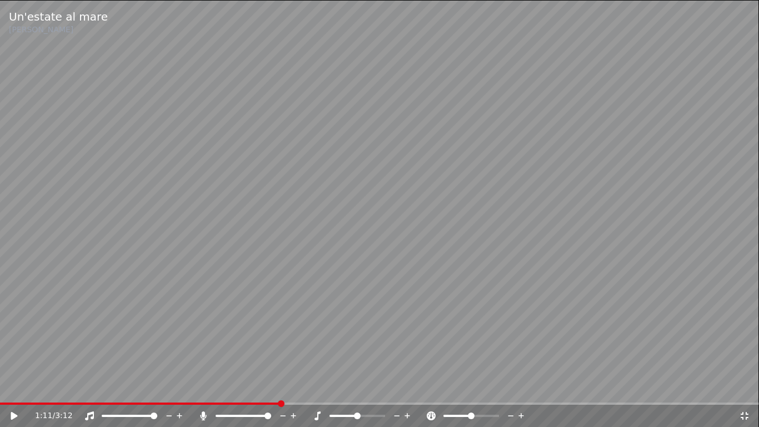
click at [12, 413] on div "1:11 / 3:12" at bounding box center [379, 415] width 750 height 11
click at [12, 413] on icon at bounding box center [14, 416] width 7 height 8
click at [202, 413] on icon at bounding box center [204, 415] width 6 height 9
click at [202, 413] on icon at bounding box center [203, 415] width 11 height 9
click at [203, 413] on icon at bounding box center [204, 415] width 6 height 9
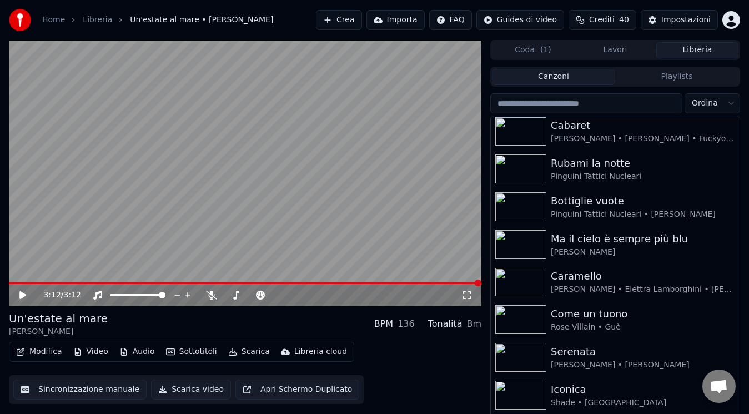
scroll to position [875, 0]
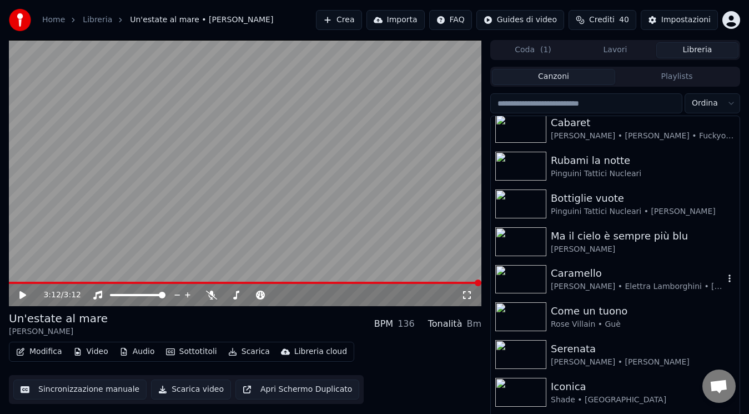
click at [681, 271] on div "Caramello" at bounding box center [637, 274] width 173 height 16
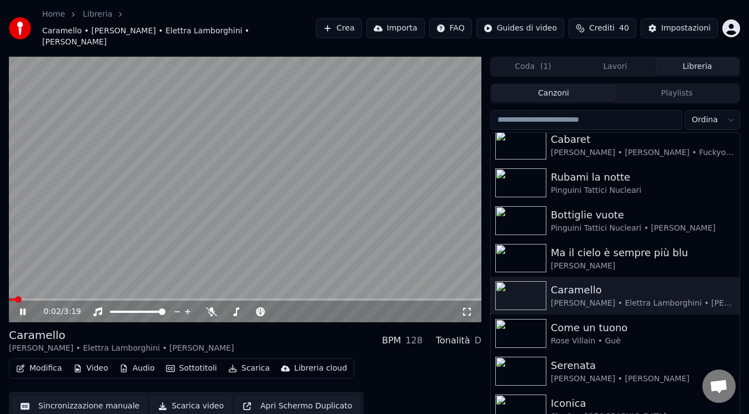
click at [464, 307] on icon at bounding box center [467, 311] width 11 height 9
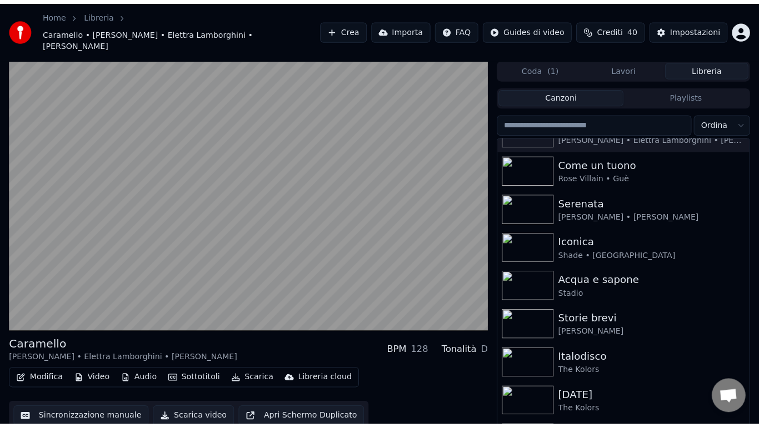
scroll to position [1049, 0]
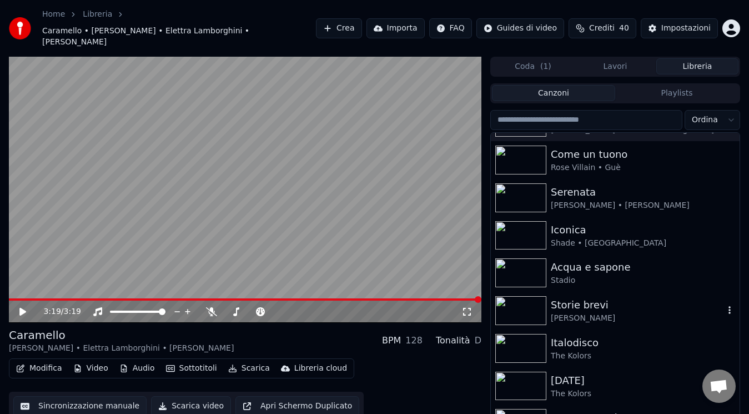
click at [674, 297] on div "Storie brevi" at bounding box center [637, 305] width 173 height 16
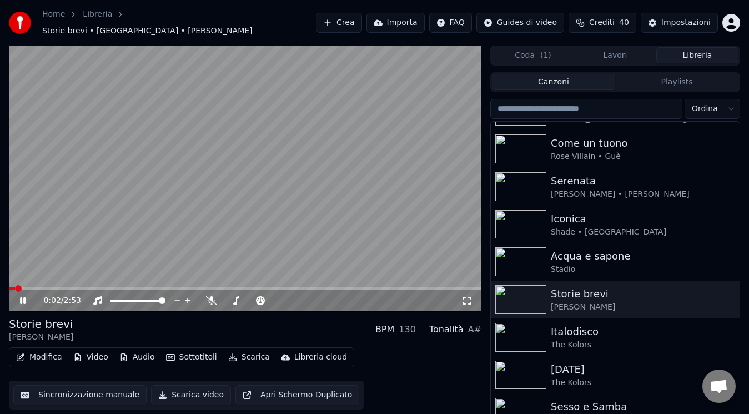
click at [463, 299] on icon at bounding box center [467, 300] width 11 height 9
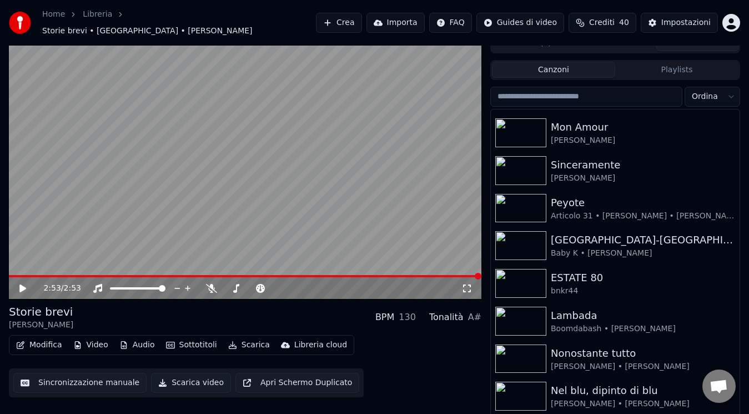
scroll to position [257, 0]
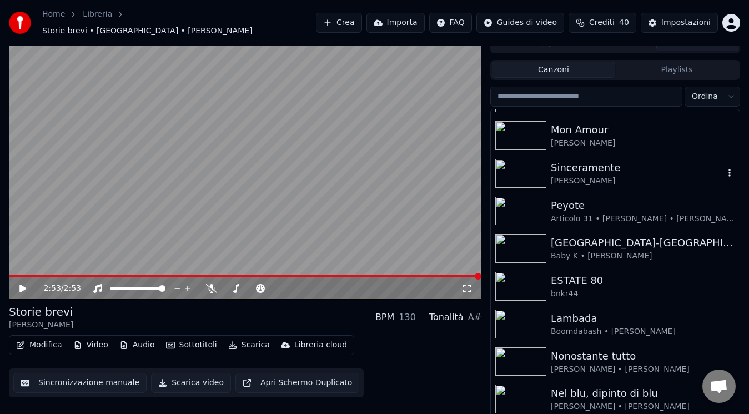
click at [649, 160] on div "Sinceramente" at bounding box center [637, 168] width 173 height 16
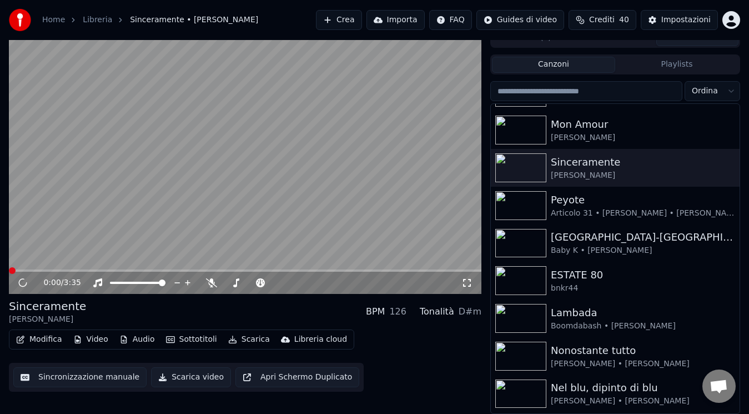
click at [183, 374] on button "Scarica video" at bounding box center [191, 377] width 80 height 20
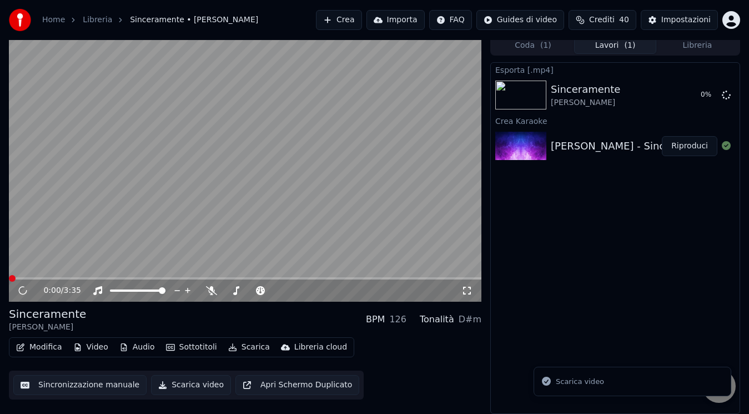
scroll to position [4, 0]
click at [461, 291] on div "0:01 / 3:35" at bounding box center [252, 290] width 418 height 11
click at [469, 293] on icon at bounding box center [467, 291] width 8 height 8
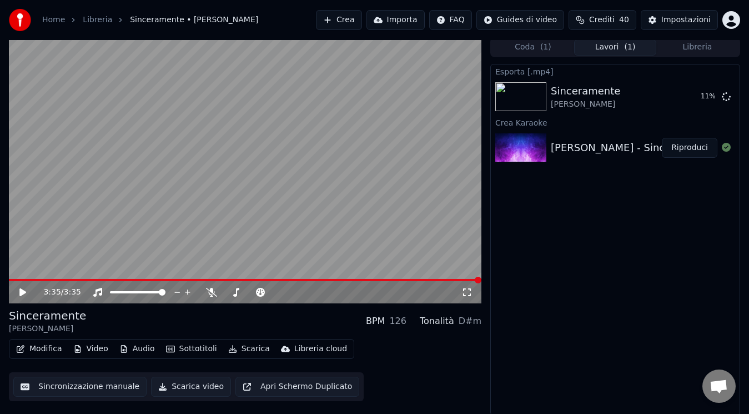
click at [700, 46] on button "Libreria" at bounding box center [698, 47] width 82 height 16
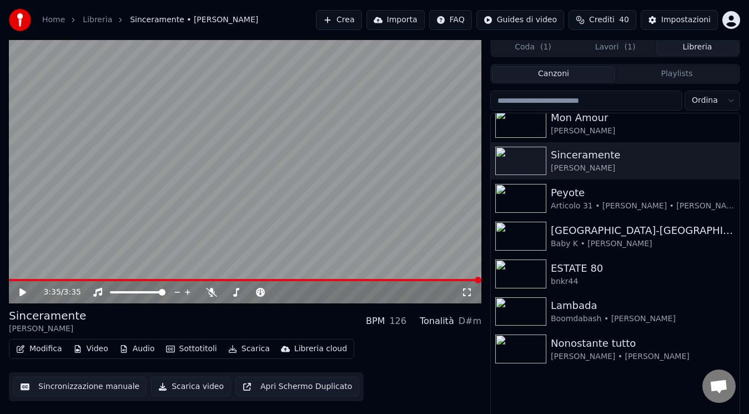
scroll to position [307, 0]
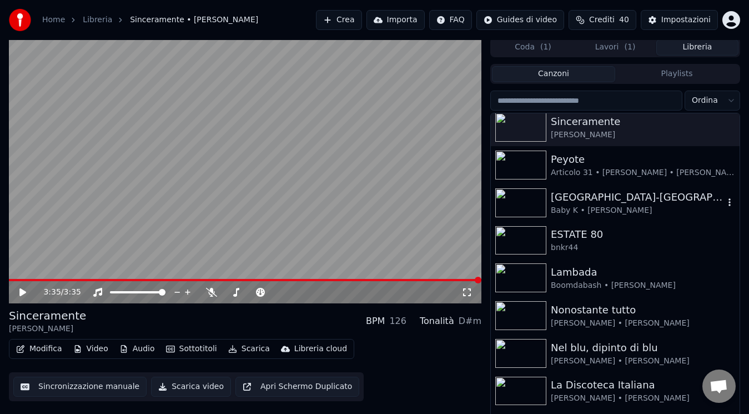
click at [670, 201] on div "[GEOGRAPHIC_DATA]-[GEOGRAPHIC_DATA]" at bounding box center [637, 197] width 173 height 16
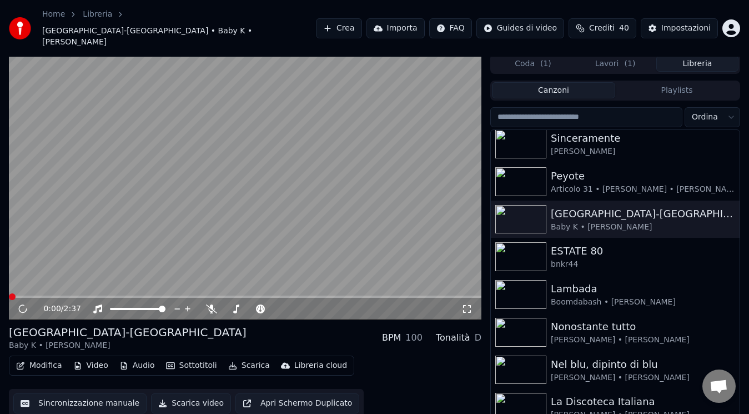
click at [469, 305] on icon at bounding box center [467, 309] width 8 height 8
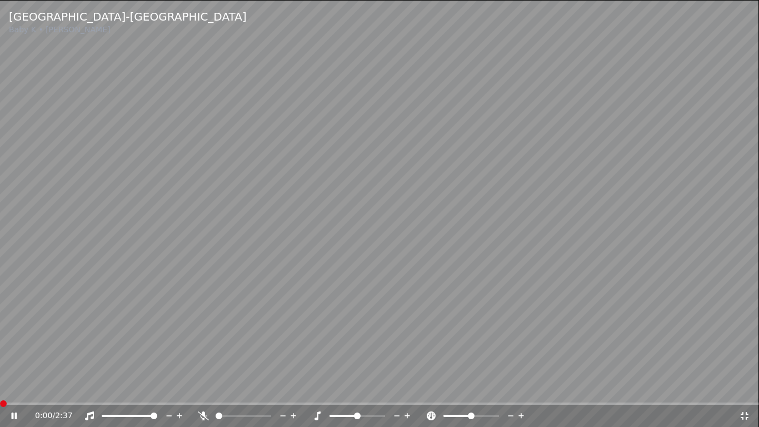
click at [0, 407] on span at bounding box center [3, 403] width 7 height 7
click at [12, 413] on icon at bounding box center [15, 415] width 6 height 7
click at [3, 405] on div "0:00 / 2:37" at bounding box center [379, 414] width 759 height 24
click at [0, 407] on span at bounding box center [3, 403] width 7 height 7
click at [19, 413] on icon at bounding box center [22, 415] width 26 height 9
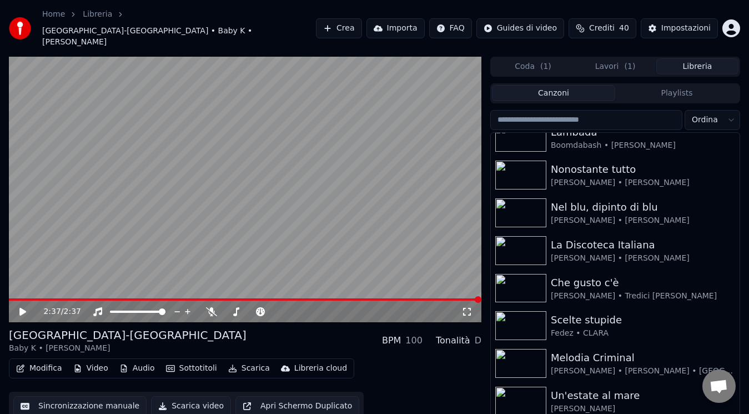
scroll to position [478, 0]
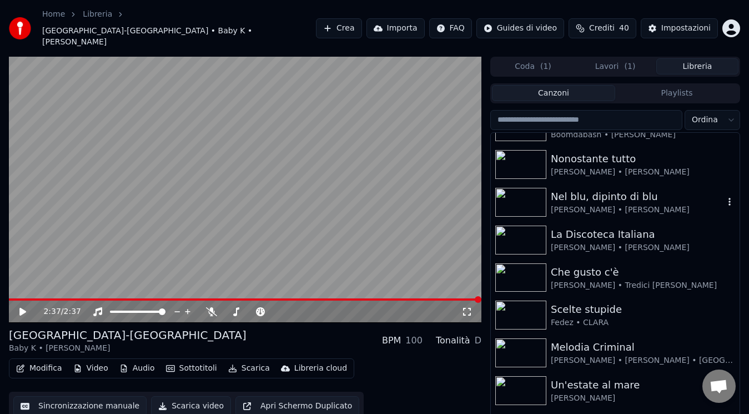
click at [676, 189] on div "Nel blu, dipinto di blu" at bounding box center [637, 197] width 173 height 16
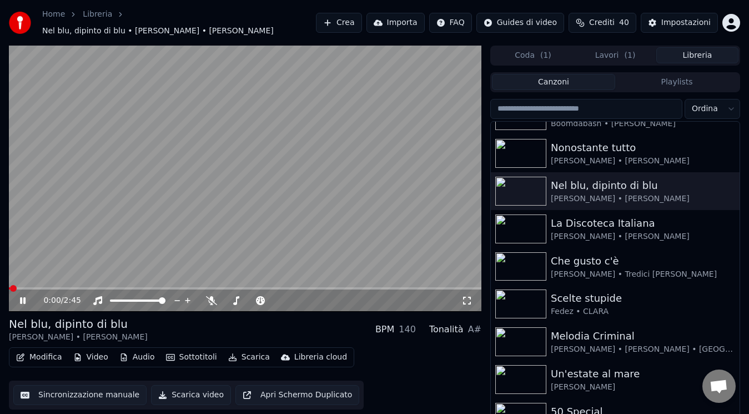
click at [470, 296] on icon at bounding box center [467, 300] width 11 height 9
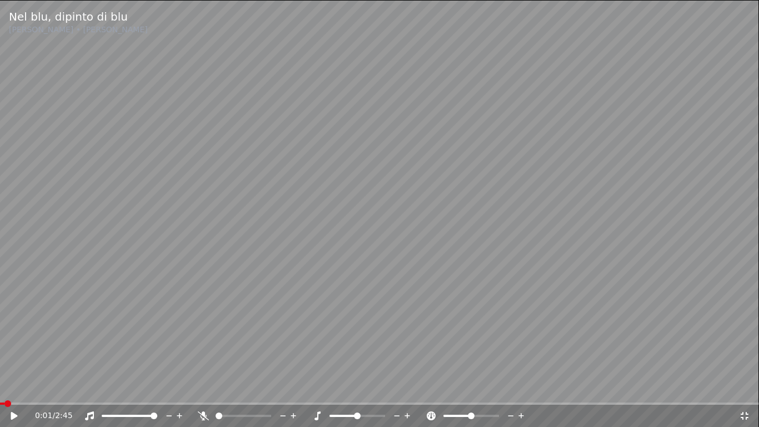
click at [0, 402] on span at bounding box center [2, 403] width 4 height 2
click at [8, 413] on div "0:00 / 2:45" at bounding box center [379, 415] width 750 height 11
click at [9, 413] on icon at bounding box center [22, 415] width 26 height 9
click at [32, 403] on div "Nel blu, dipinto di blu [PERSON_NAME] • [PERSON_NAME] 0:19 / 2:45" at bounding box center [379, 213] width 759 height 427
click at [0, 404] on span at bounding box center [44, 403] width 88 height 2
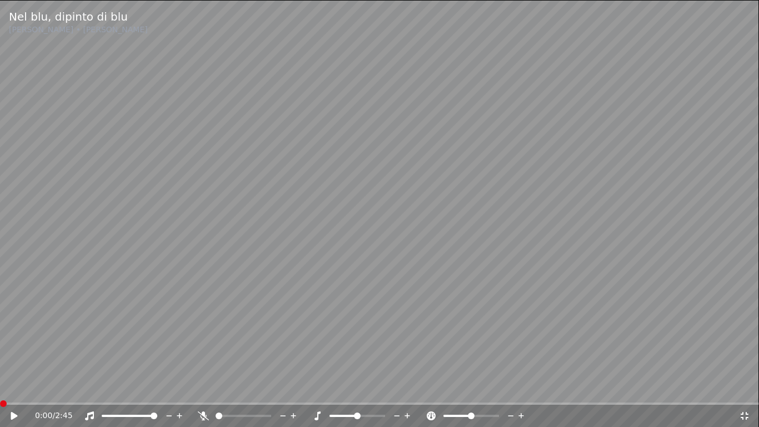
click at [14, 413] on icon at bounding box center [14, 416] width 7 height 8
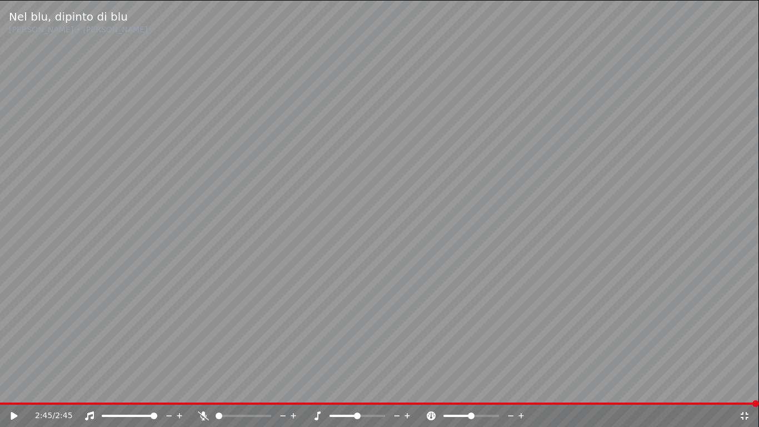
click at [692, 399] on video at bounding box center [379, 213] width 759 height 427
click at [687, 404] on span at bounding box center [379, 403] width 759 height 2
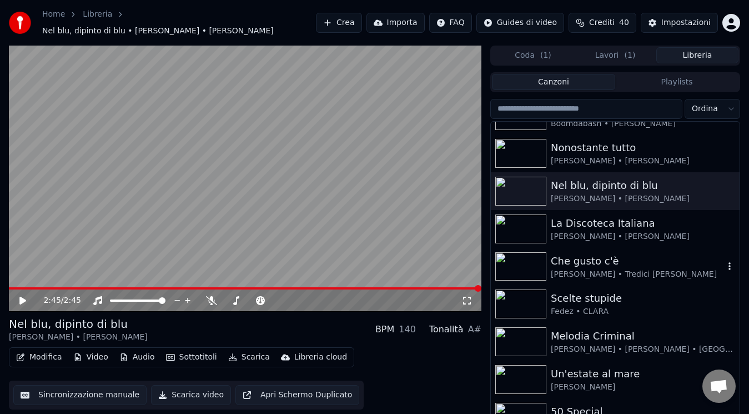
click at [685, 277] on div "Che gusto c'è [PERSON_NAME] • Tredici [PERSON_NAME]" at bounding box center [615, 267] width 249 height 38
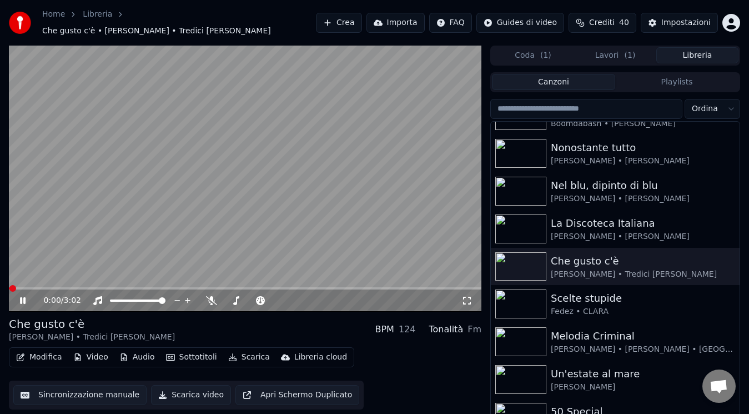
click at [467, 296] on icon at bounding box center [467, 300] width 11 height 9
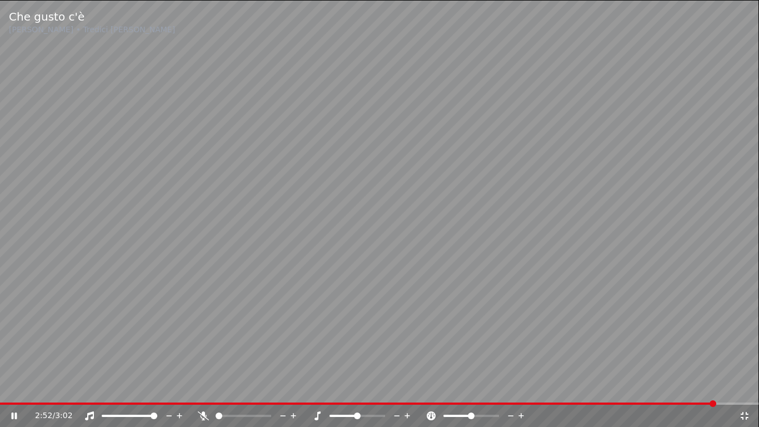
click at [671, 406] on div "2:52 / 3:02" at bounding box center [379, 415] width 759 height 22
click at [664, 403] on span at bounding box center [332, 403] width 664 height 2
click at [660, 403] on span at bounding box center [330, 403] width 660 height 2
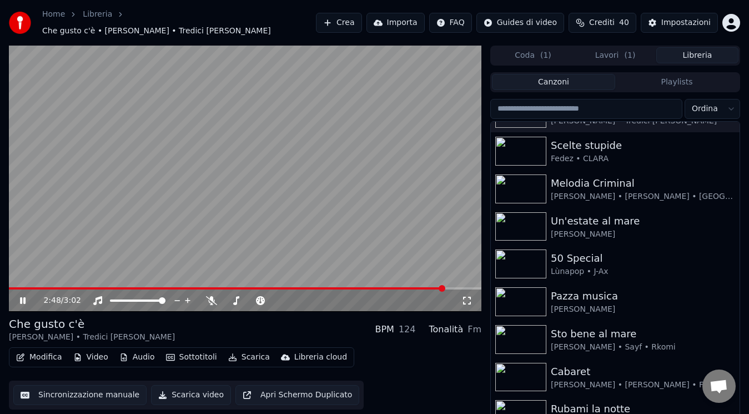
scroll to position [649, 0]
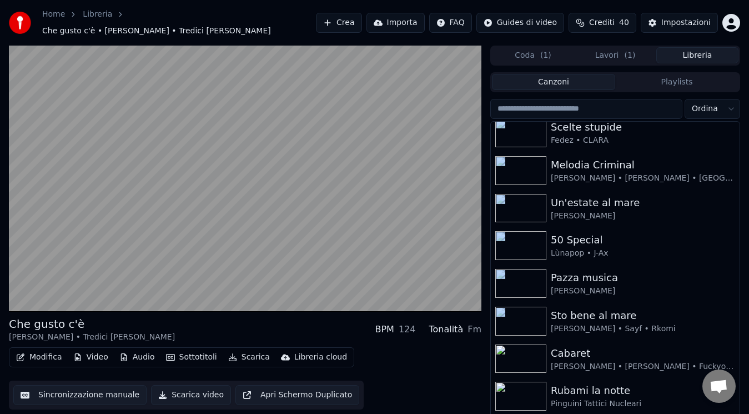
drag, startPoint x: 730, startPoint y: 308, endPoint x: 735, endPoint y: 313, distance: 7.1
click at [735, 313] on div "Nel blu, dipinto di blu [PERSON_NAME] • [PERSON_NAME] La Discoteca Italiana [PE…" at bounding box center [615, 276] width 249 height 309
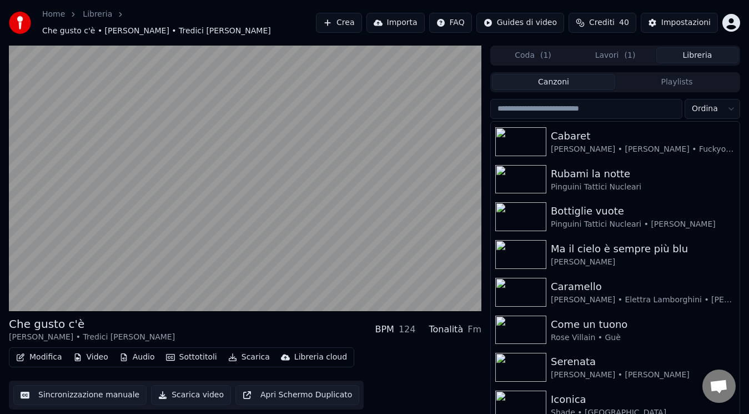
scroll to position [872, 0]
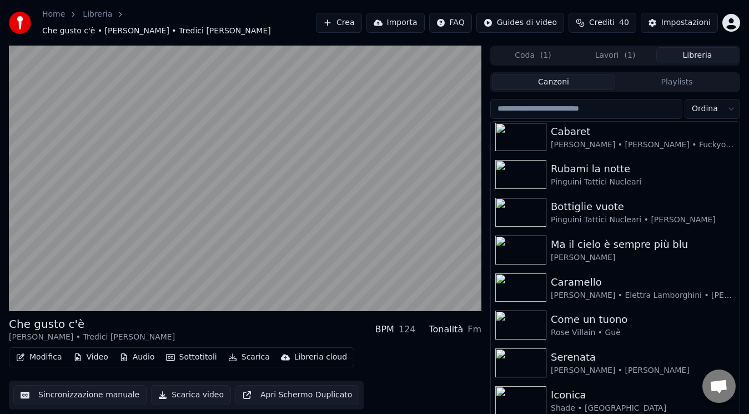
click at [474, 371] on div "Modifica Video Audio Sottotitoli Scarica Libreria cloud Sincronizzazione manual…" at bounding box center [245, 378] width 473 height 62
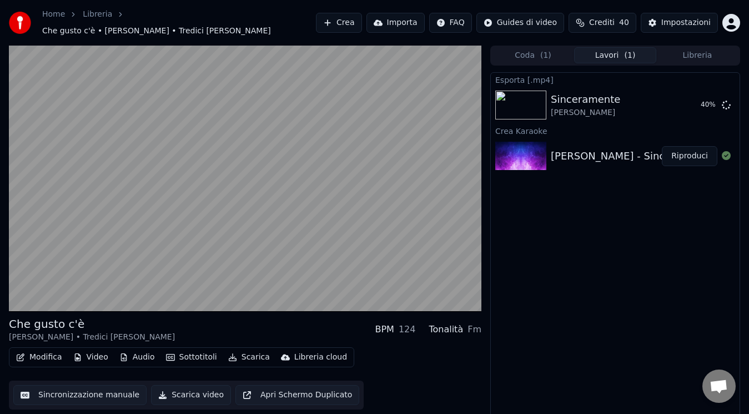
click at [610, 47] on button "Lavori ( 1 )" at bounding box center [615, 55] width 82 height 16
click at [686, 54] on button "Libreria" at bounding box center [698, 55] width 82 height 16
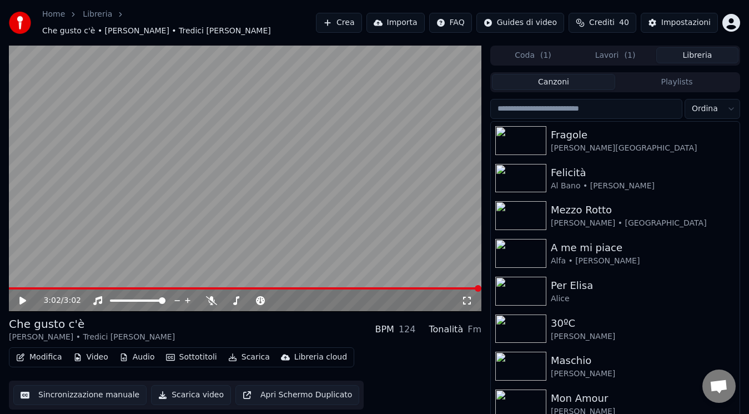
scroll to position [33, 0]
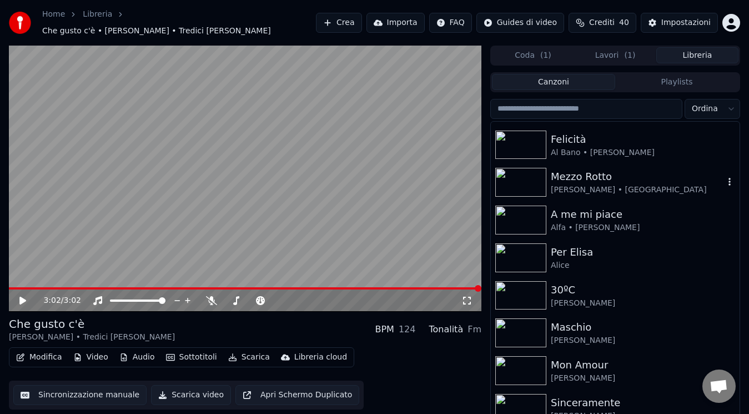
click at [631, 194] on div "Mezzo Rotto [PERSON_NAME] • [GEOGRAPHIC_DATA]" at bounding box center [615, 182] width 249 height 38
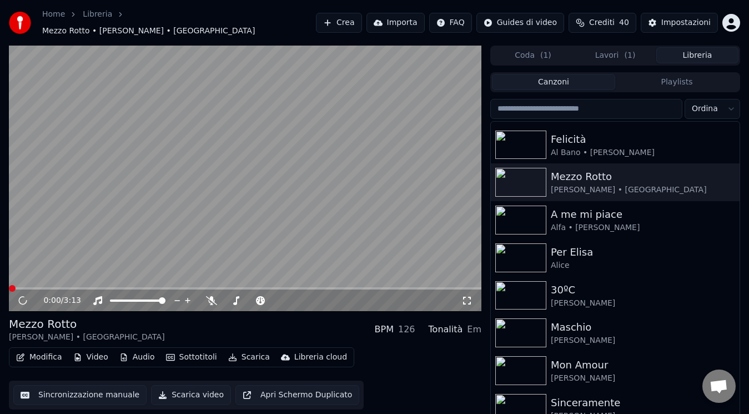
click at [467, 297] on icon at bounding box center [467, 300] width 11 height 9
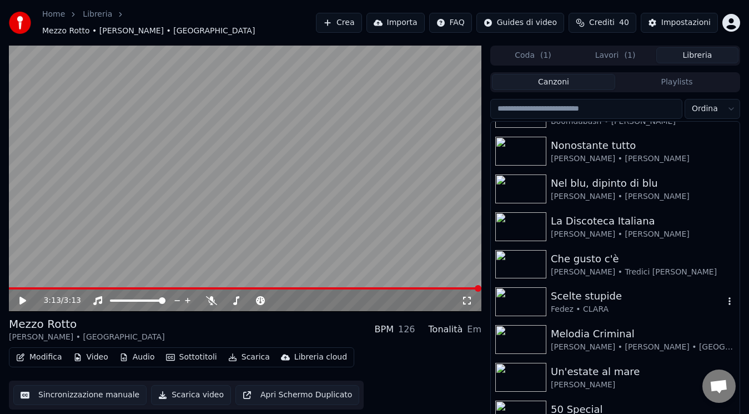
scroll to position [498, 0]
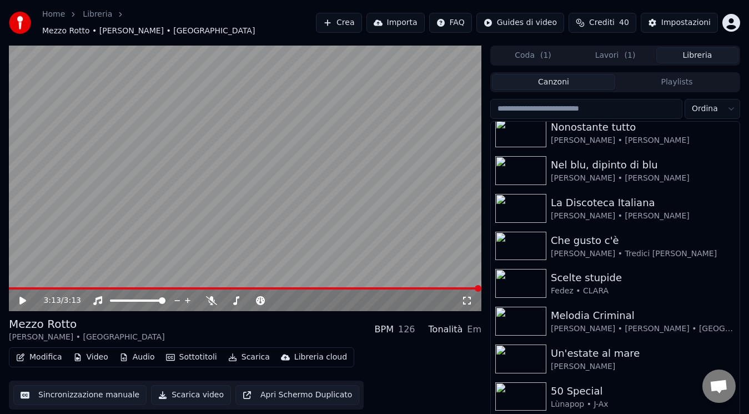
click at [483, 258] on div "3:13 / 3:13 Mezzo Rotto [PERSON_NAME] • BigMama BPM 126 Tonalità Em Modifica Vi…" at bounding box center [374, 239] width 749 height 386
click at [632, 50] on span "( 1 )" at bounding box center [630, 55] width 11 height 11
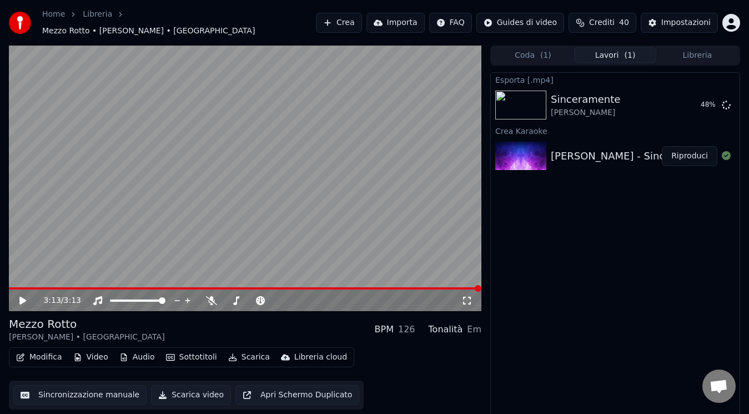
click at [536, 53] on button "Coda ( 1 )" at bounding box center [533, 55] width 82 height 16
drag, startPoint x: 621, startPoint y: 46, endPoint x: 689, endPoint y: -13, distance: 90.6
click at [689, 0] on html "Home Libreria Mezzo Rotto • [PERSON_NAME] • BigMama Crea Importa FAQ Guides di …" at bounding box center [374, 207] width 749 height 414
click at [594, 317] on div "Esporta [.mp4] Sinceramente [PERSON_NAME] 56 % Crea Karaoke [PERSON_NAME] - Sin…" at bounding box center [616, 248] width 250 height 352
click at [591, 260] on div "Esporta [.mp4] Sinceramente Annalisa 94 % Crea Karaoke [PERSON_NAME] - Sinceram…" at bounding box center [616, 248] width 250 height 352
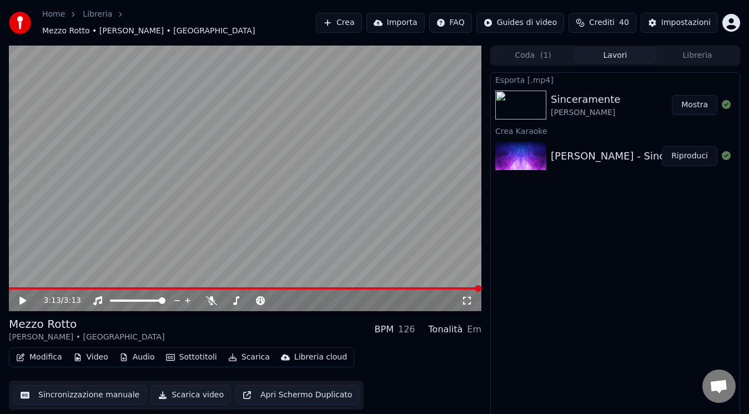
click at [691, 107] on button "Mostra" at bounding box center [695, 105] width 46 height 20
